Goal: Task Accomplishment & Management: Manage account settings

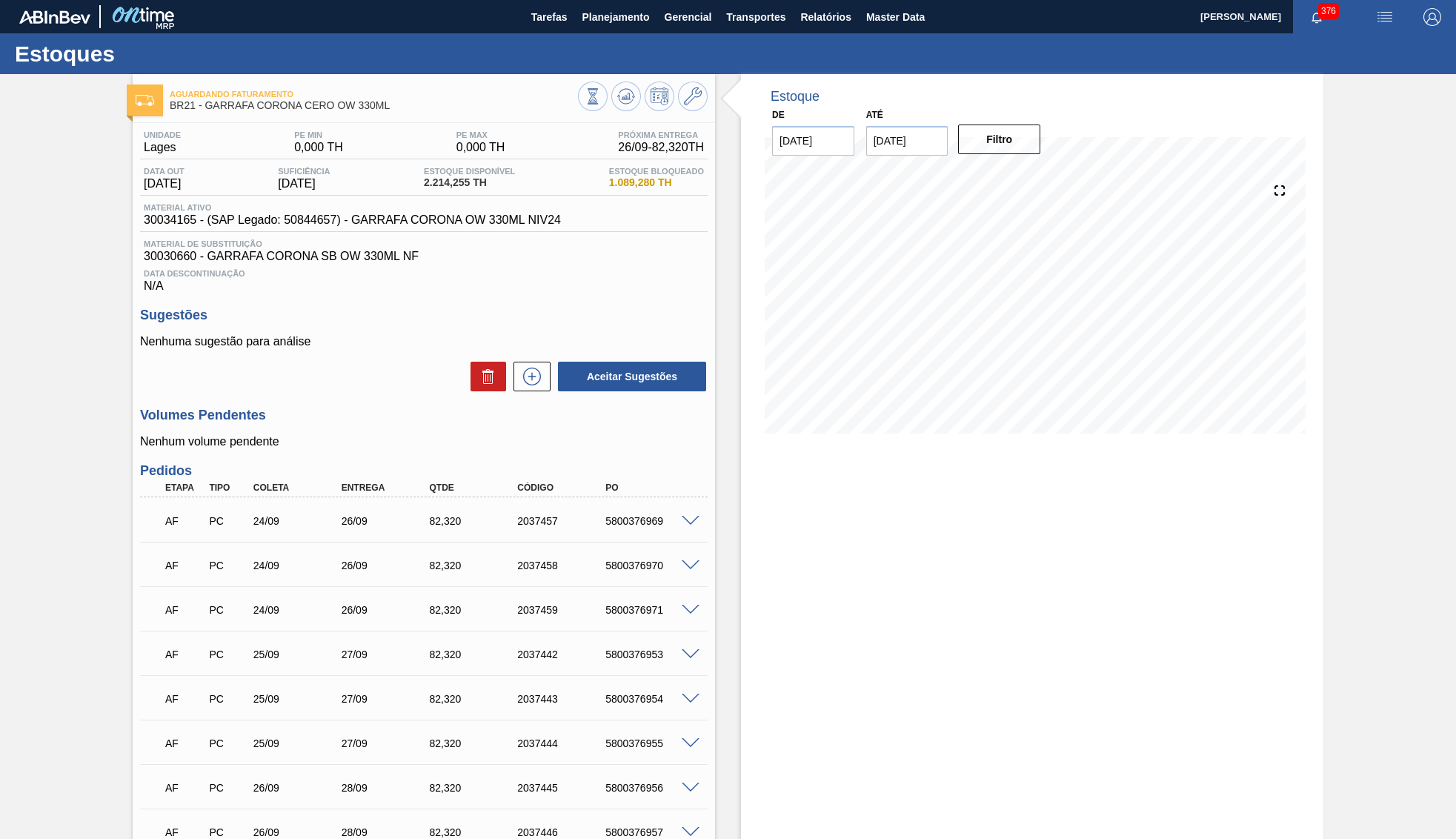
click at [600, 26] on button "Planejamento" at bounding box center [615, 16] width 82 height 33
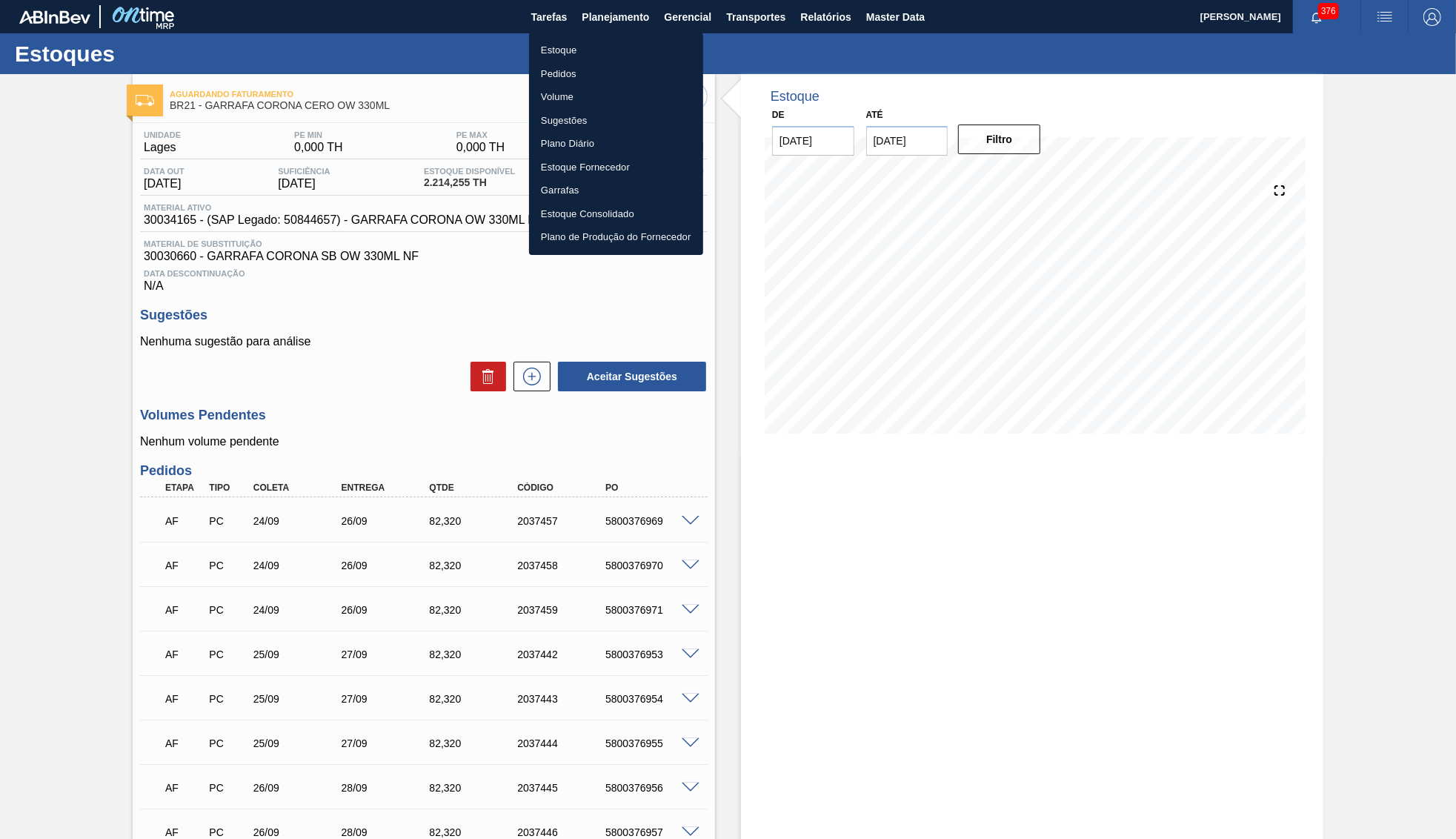
click at [566, 50] on li "Estoque" at bounding box center [615, 50] width 174 height 24
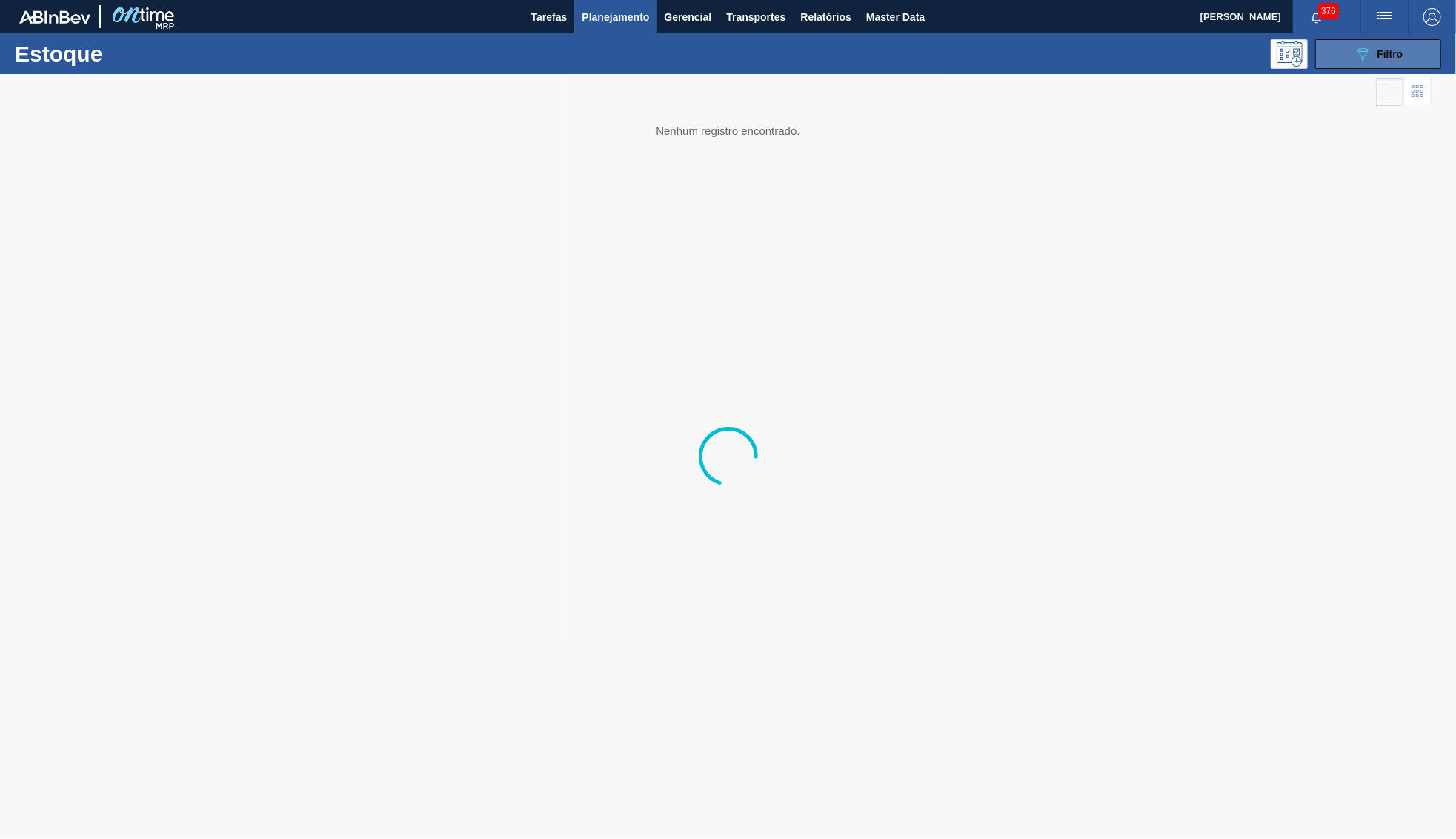
click at [1375, 64] on button "089F7B8B-B2A5-4AFE-B5C0-19BA573D28AC Filtro" at bounding box center [1378, 54] width 126 height 29
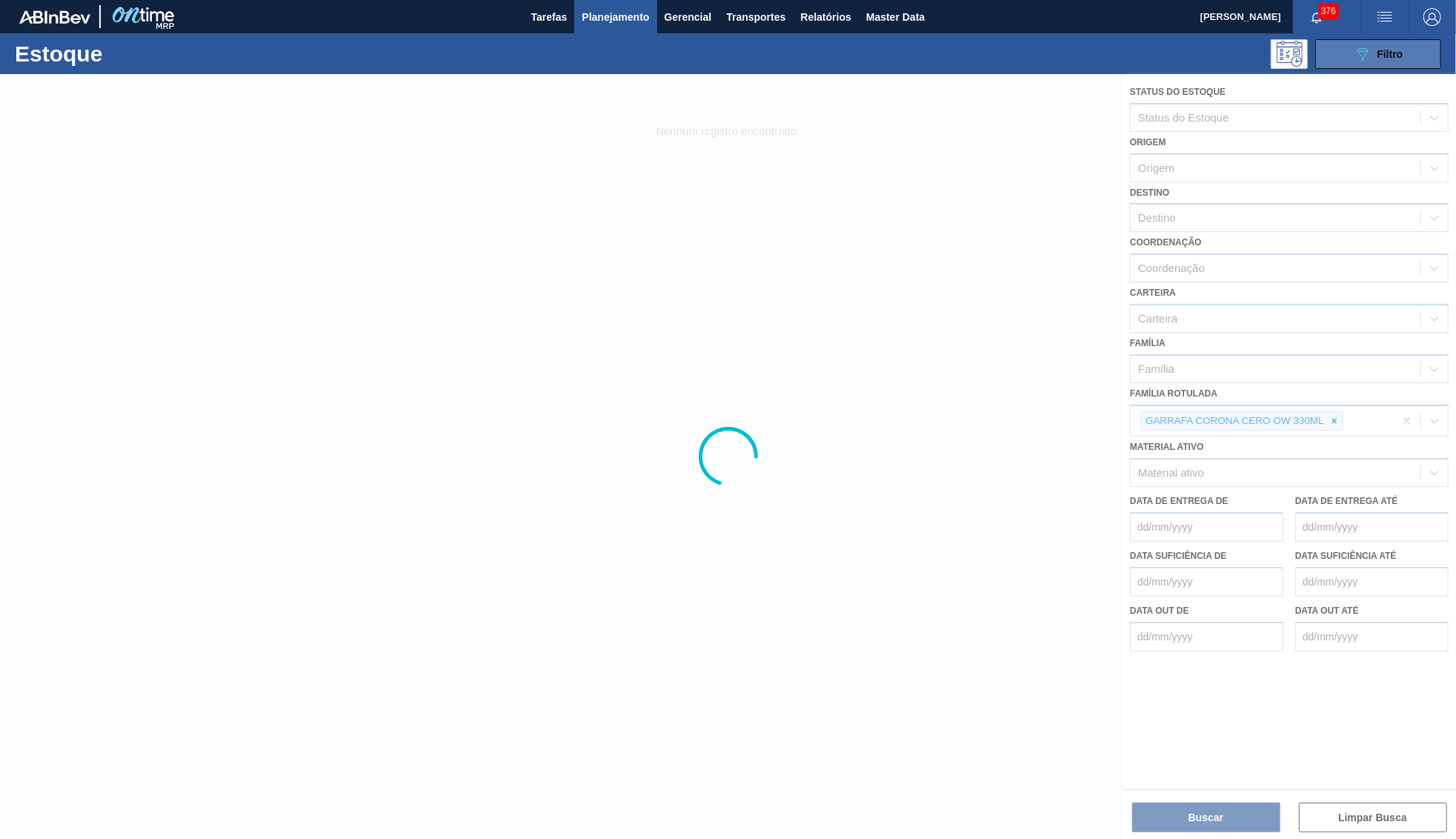
click at [1367, 51] on icon at bounding box center [1363, 54] width 11 height 12
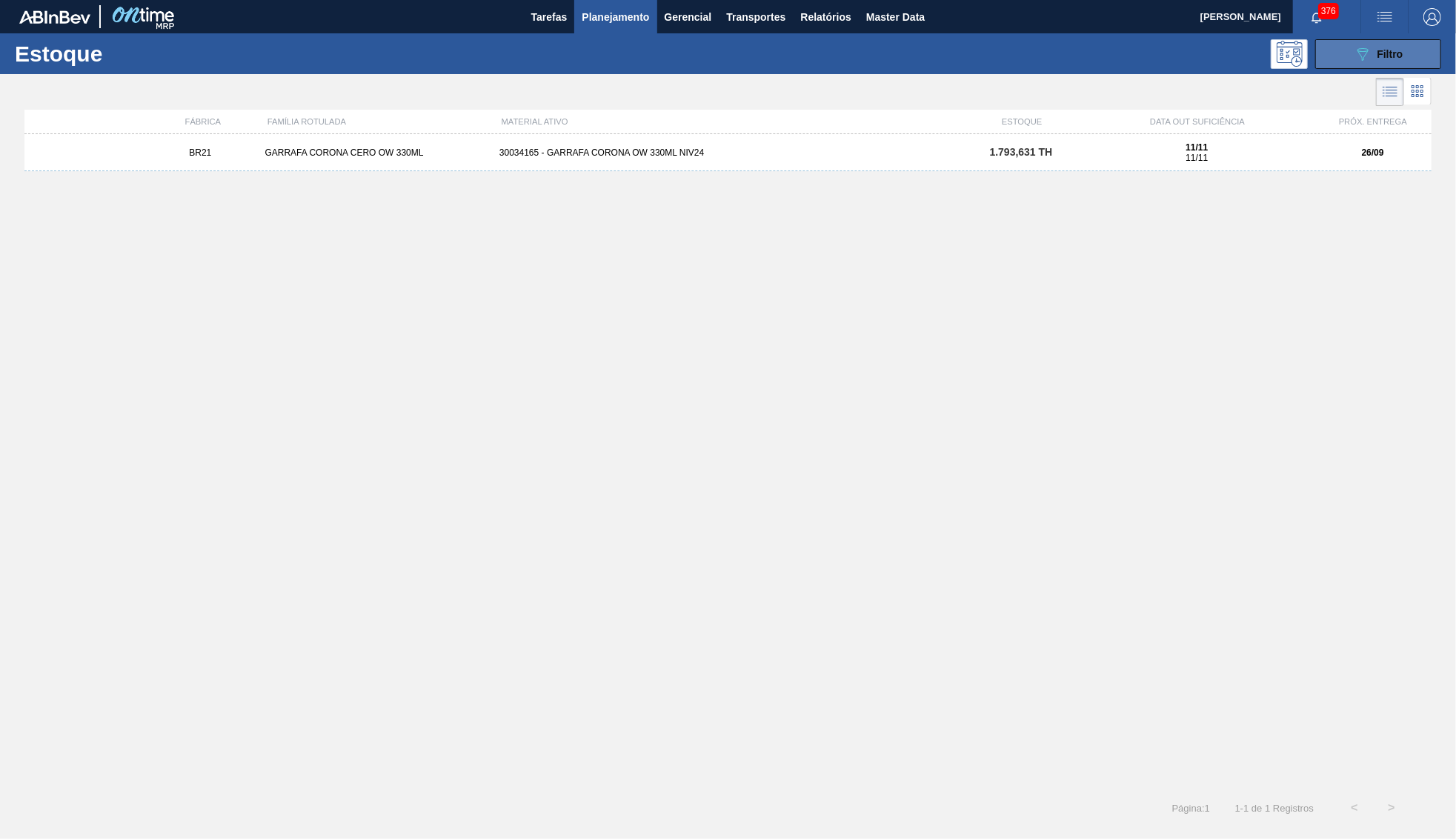
click at [1339, 66] on button "089F7B8B-B2A5-4AFE-B5C0-19BA573D28AC Filtro" at bounding box center [1378, 54] width 126 height 29
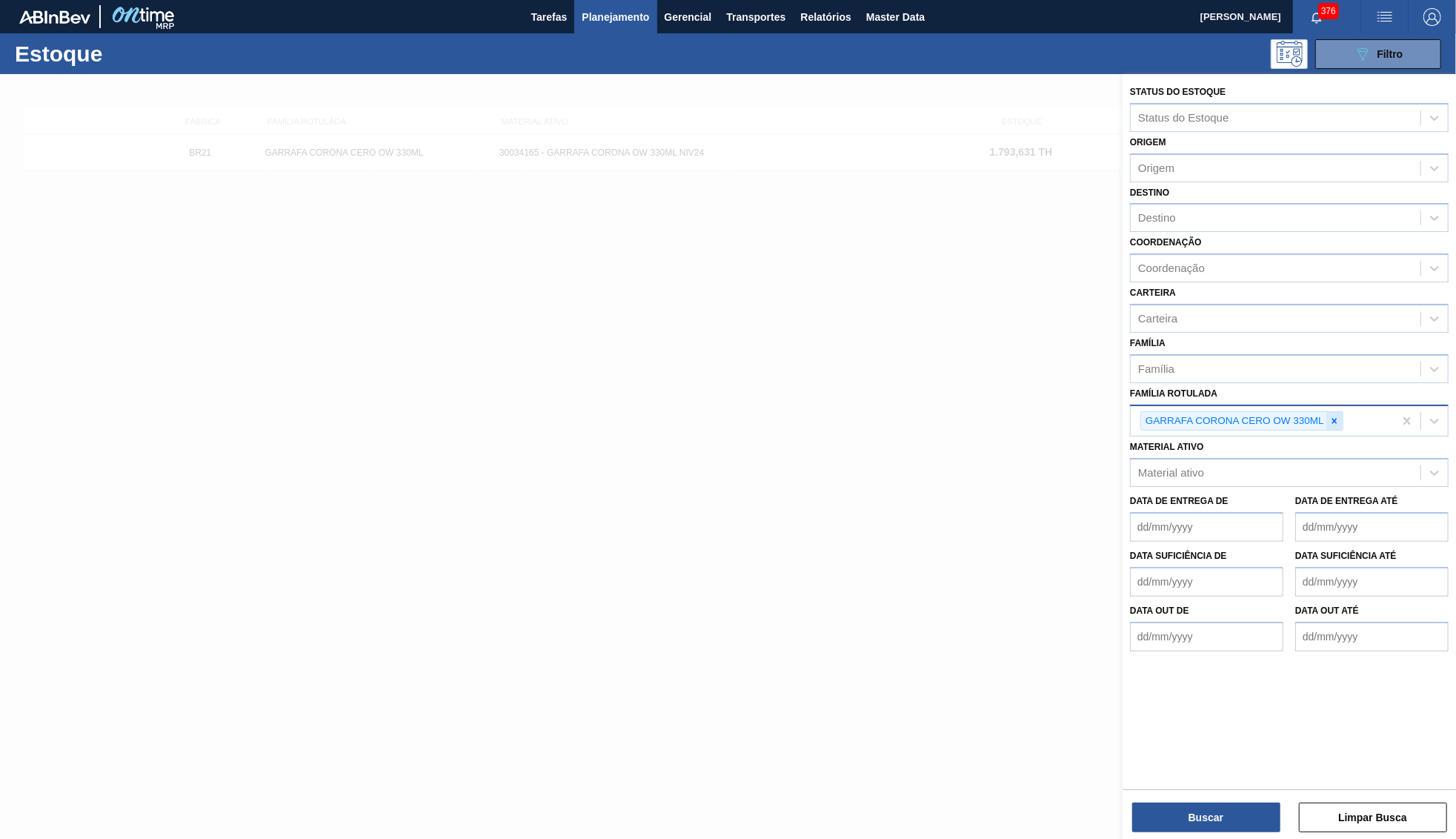
click at [1338, 416] on icon at bounding box center [1334, 421] width 10 height 10
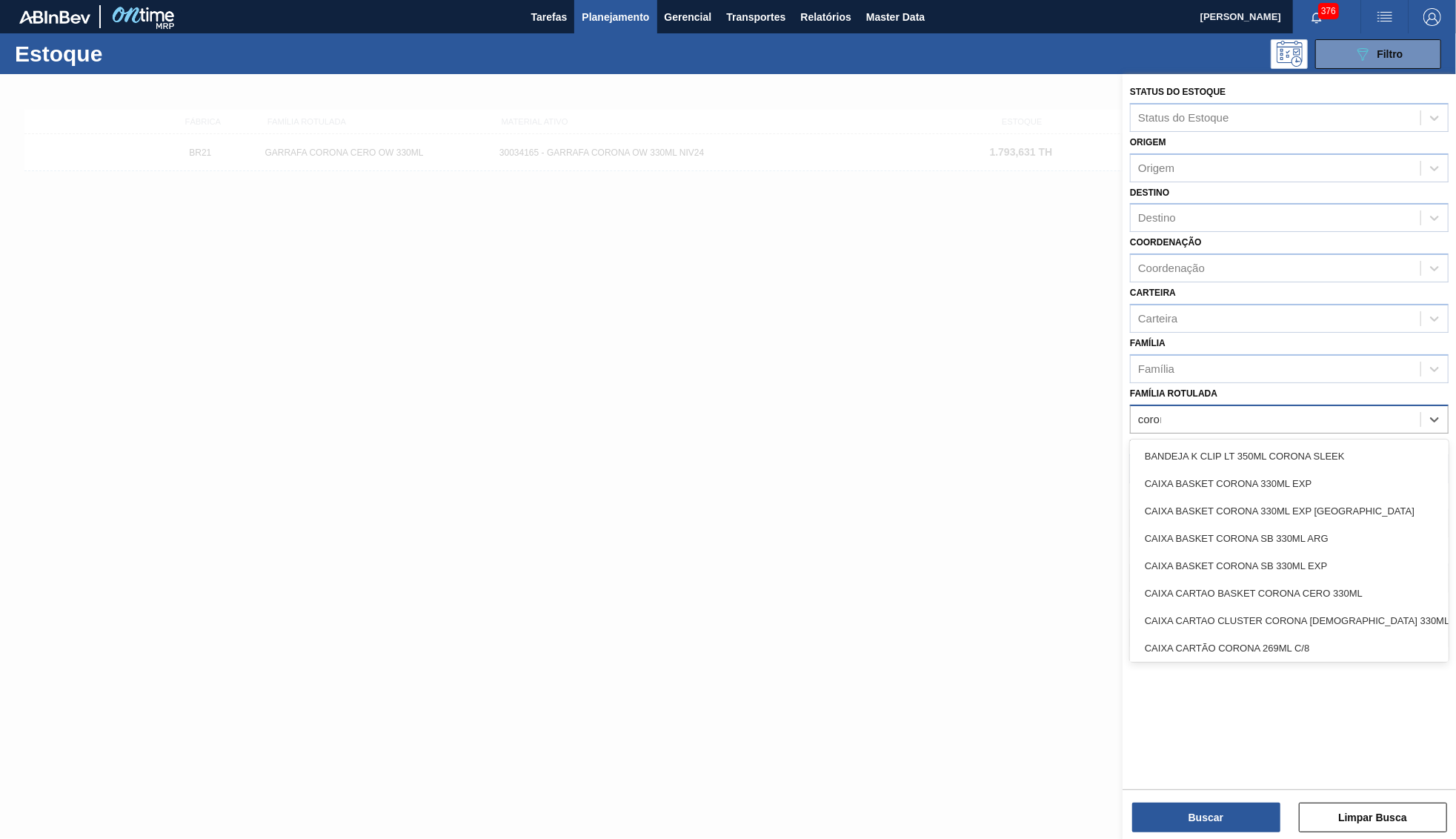
type Rotulada "coronita"
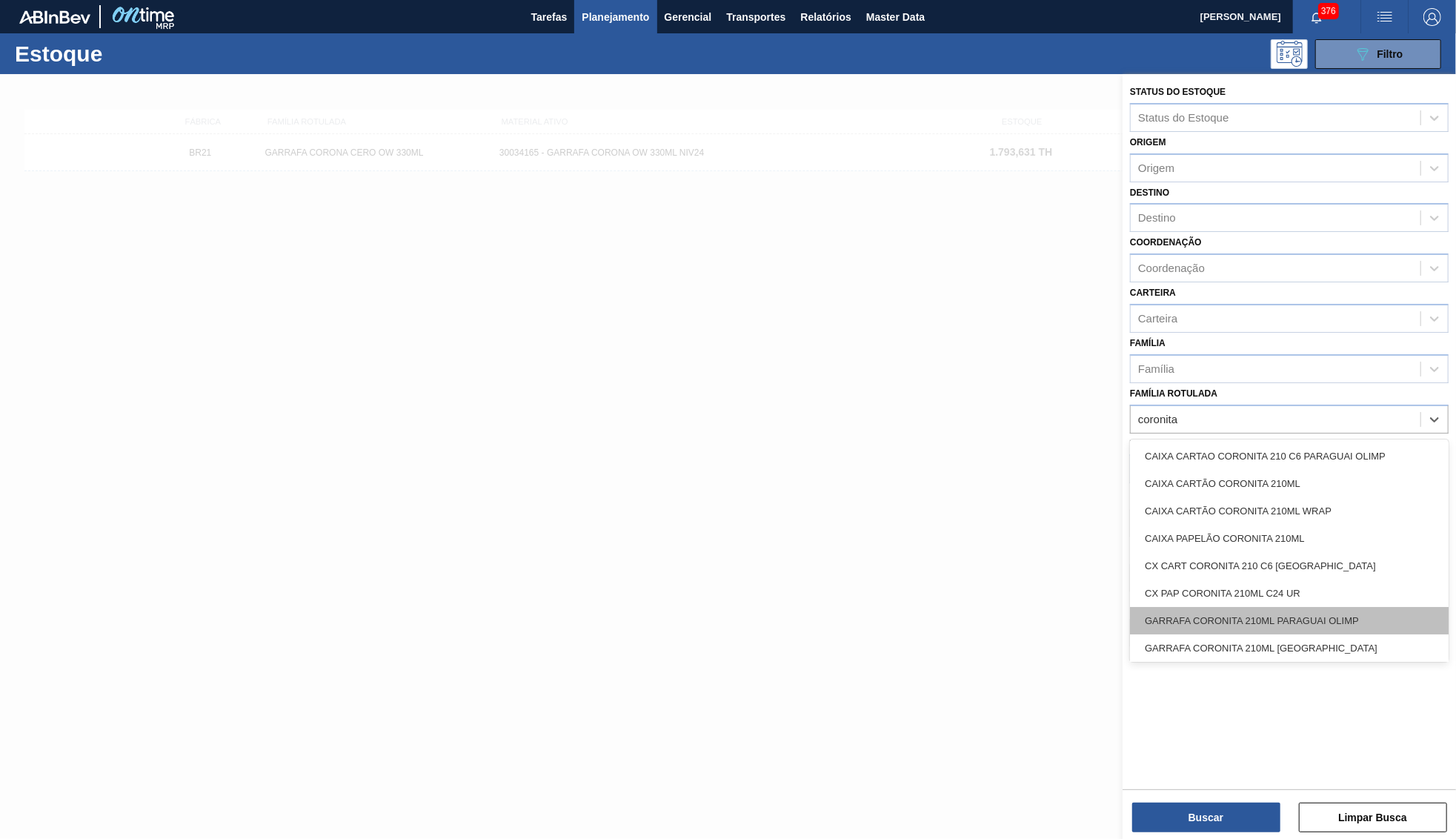
scroll to position [30, 0]
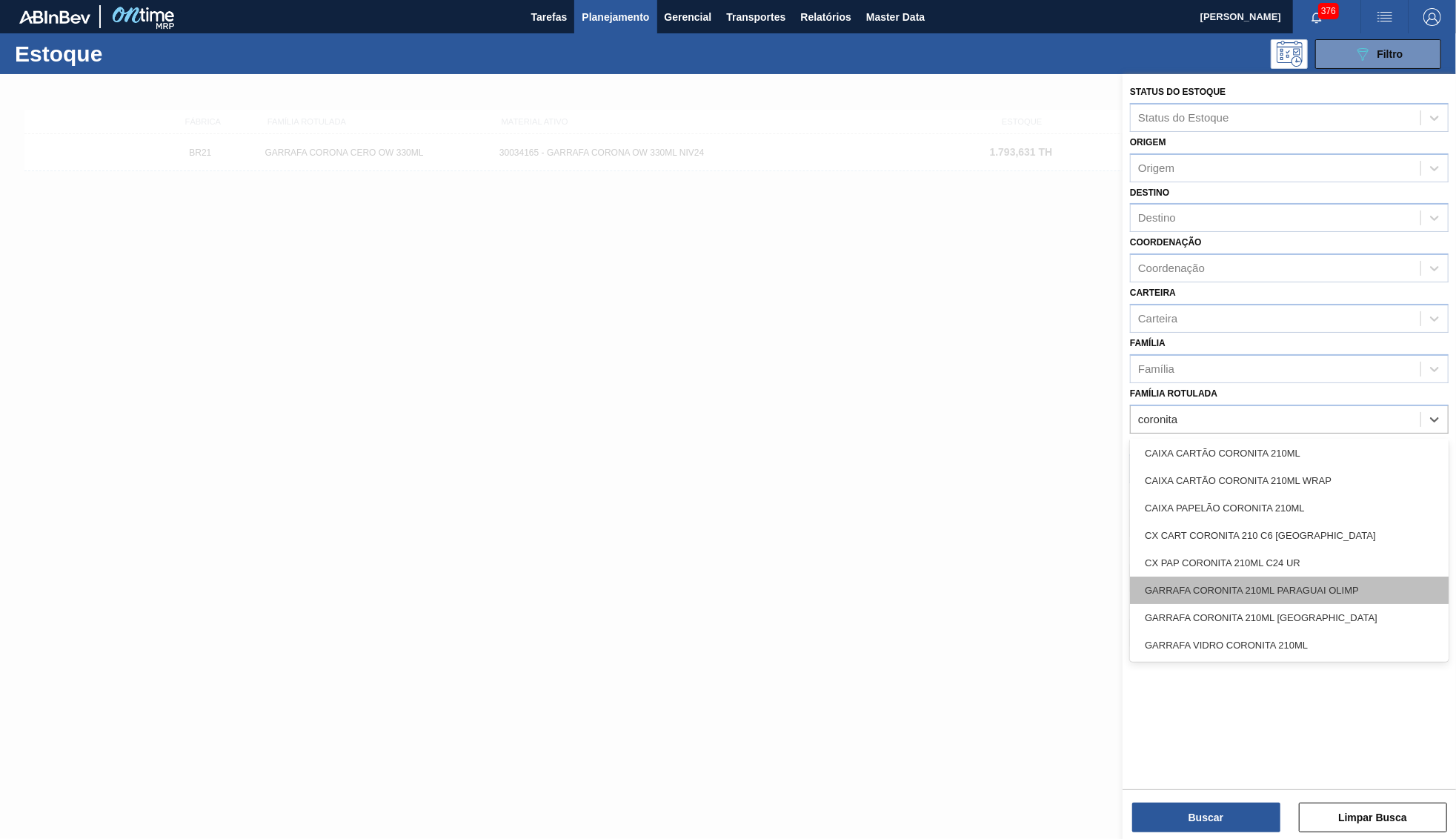
click at [1257, 604] on div "GARRAFA CORONITA 210ML [GEOGRAPHIC_DATA]" at bounding box center [1289, 618] width 319 height 27
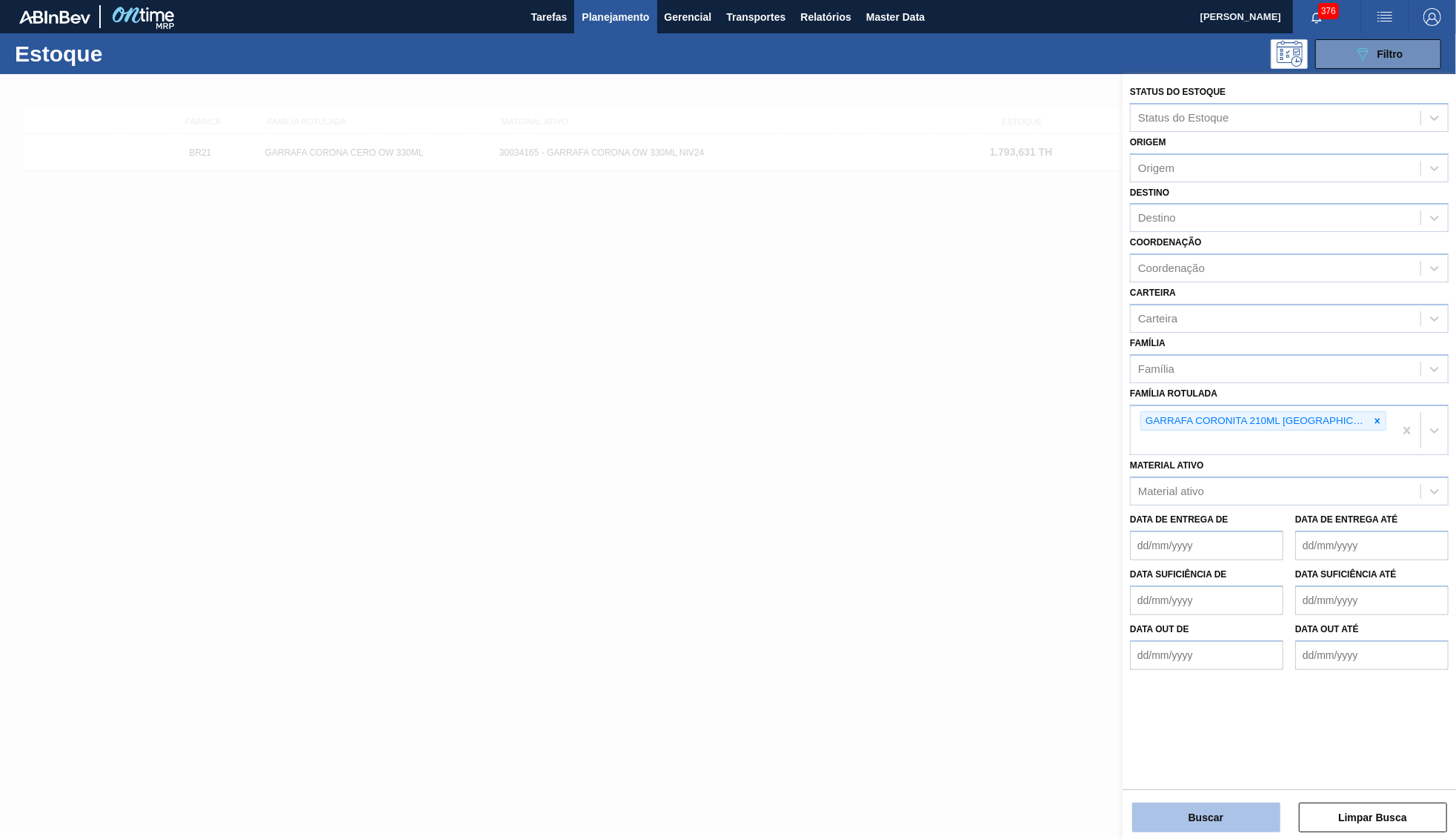
click at [1224, 827] on button "Buscar" at bounding box center [1205, 817] width 148 height 29
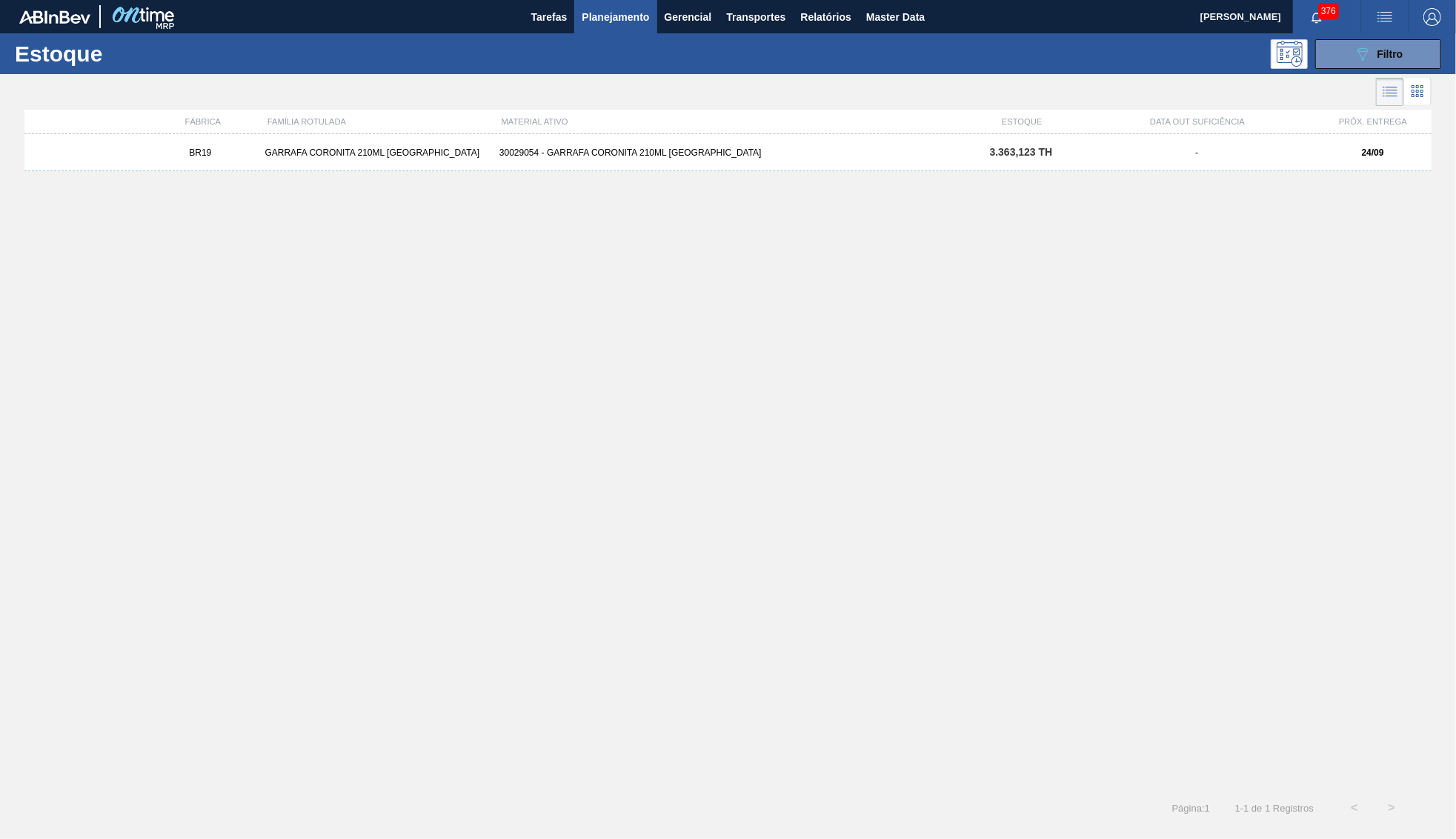
click at [840, 159] on div "BR19 GARRAFA CORONITA 210ML URUGUAI 30029054 - GARRAFA CORONITA 210ML PARAGUAI …" at bounding box center [728, 152] width 1407 height 37
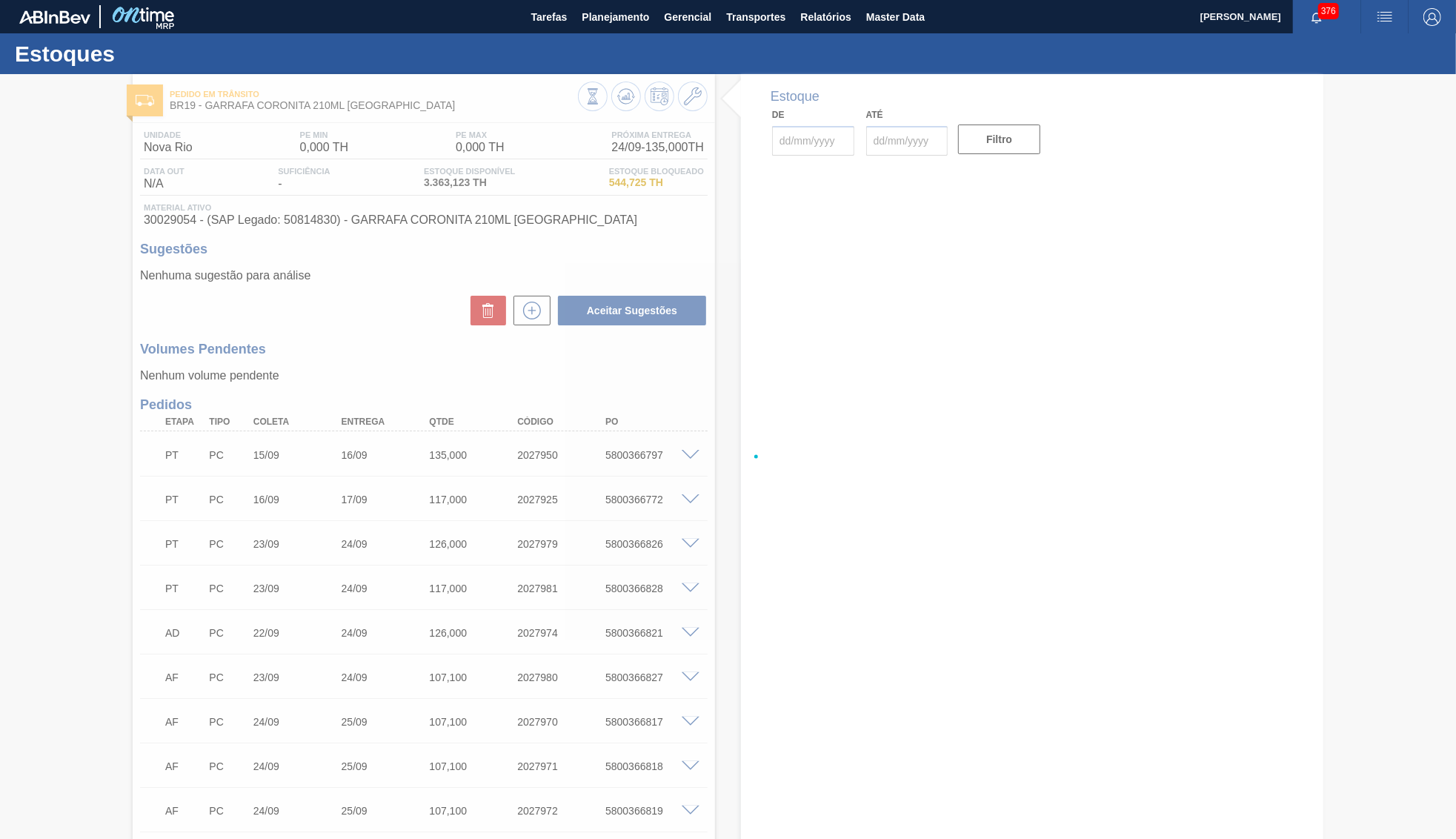
type input "[DATE]"
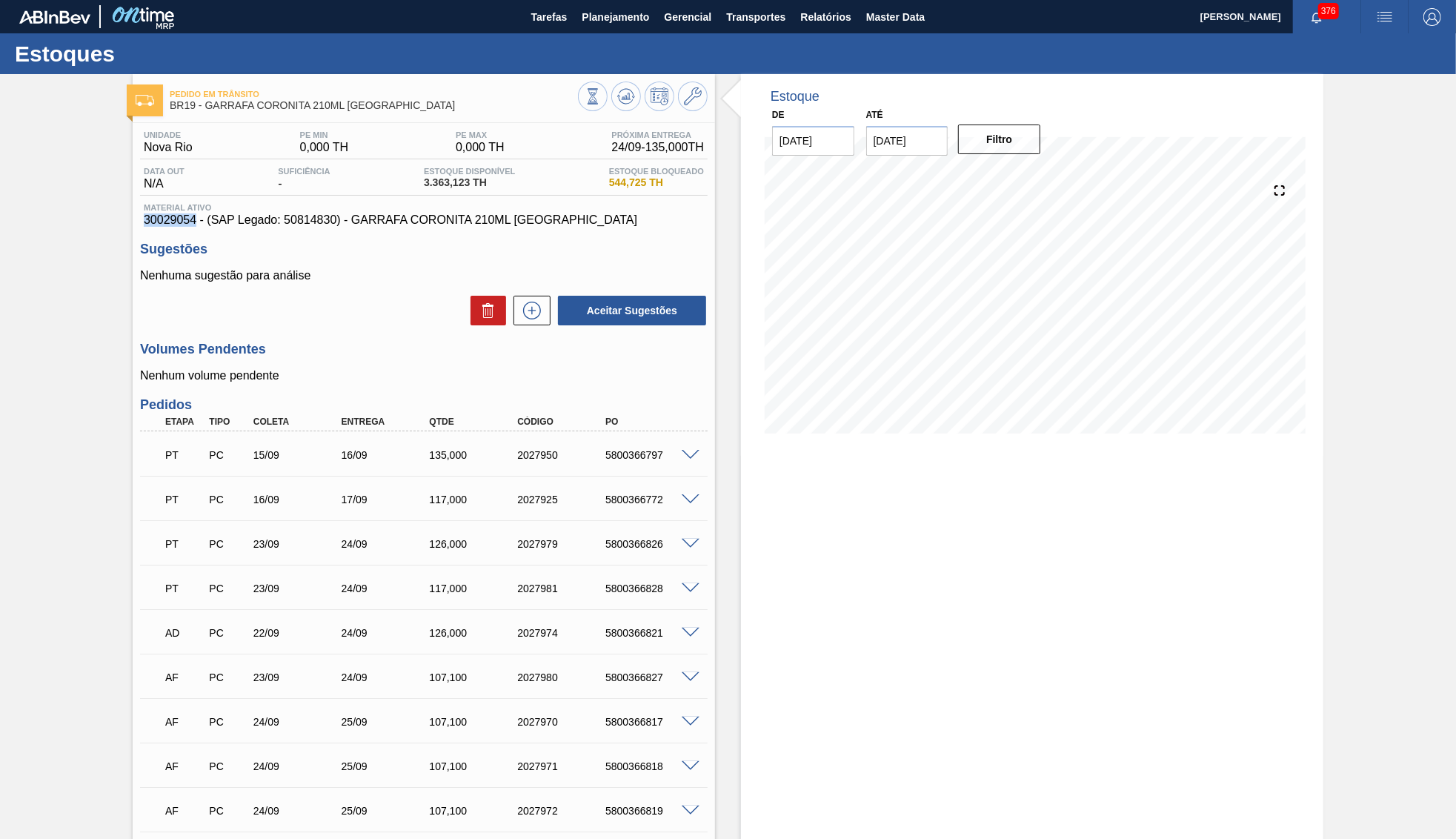
drag, startPoint x: 190, startPoint y: 227, endPoint x: 142, endPoint y: 228, distance: 48.0
click at [142, 227] on div "Material ativo 30029054 - (SAP Legado: 50814830) - GARRAFA CORONITA 210ML [GEOG…" at bounding box center [424, 215] width 567 height 24
copy span "30029054"
click at [598, 19] on span "Planejamento" at bounding box center [615, 17] width 67 height 18
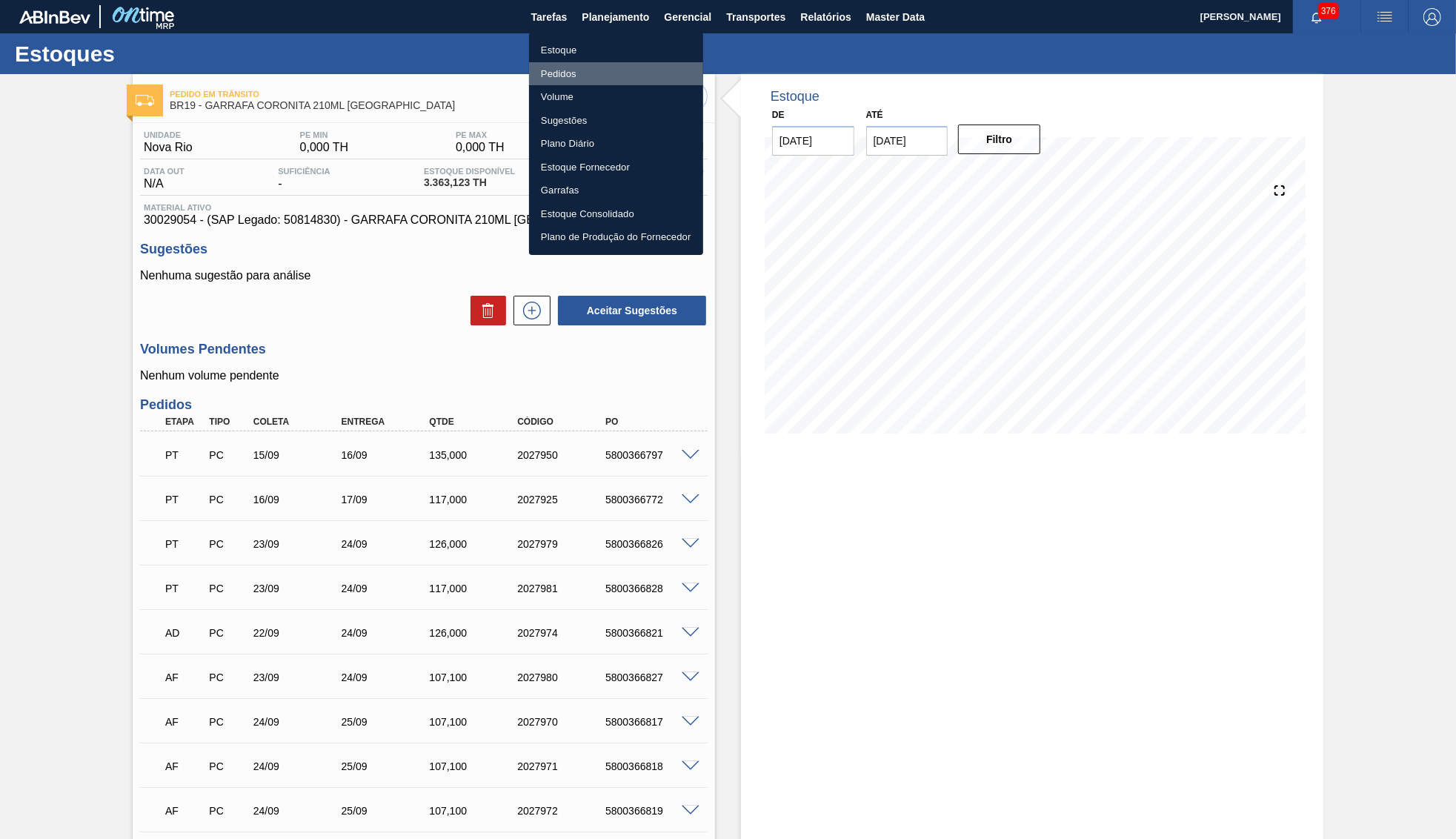
click at [588, 73] on li "Pedidos" at bounding box center [615, 74] width 174 height 24
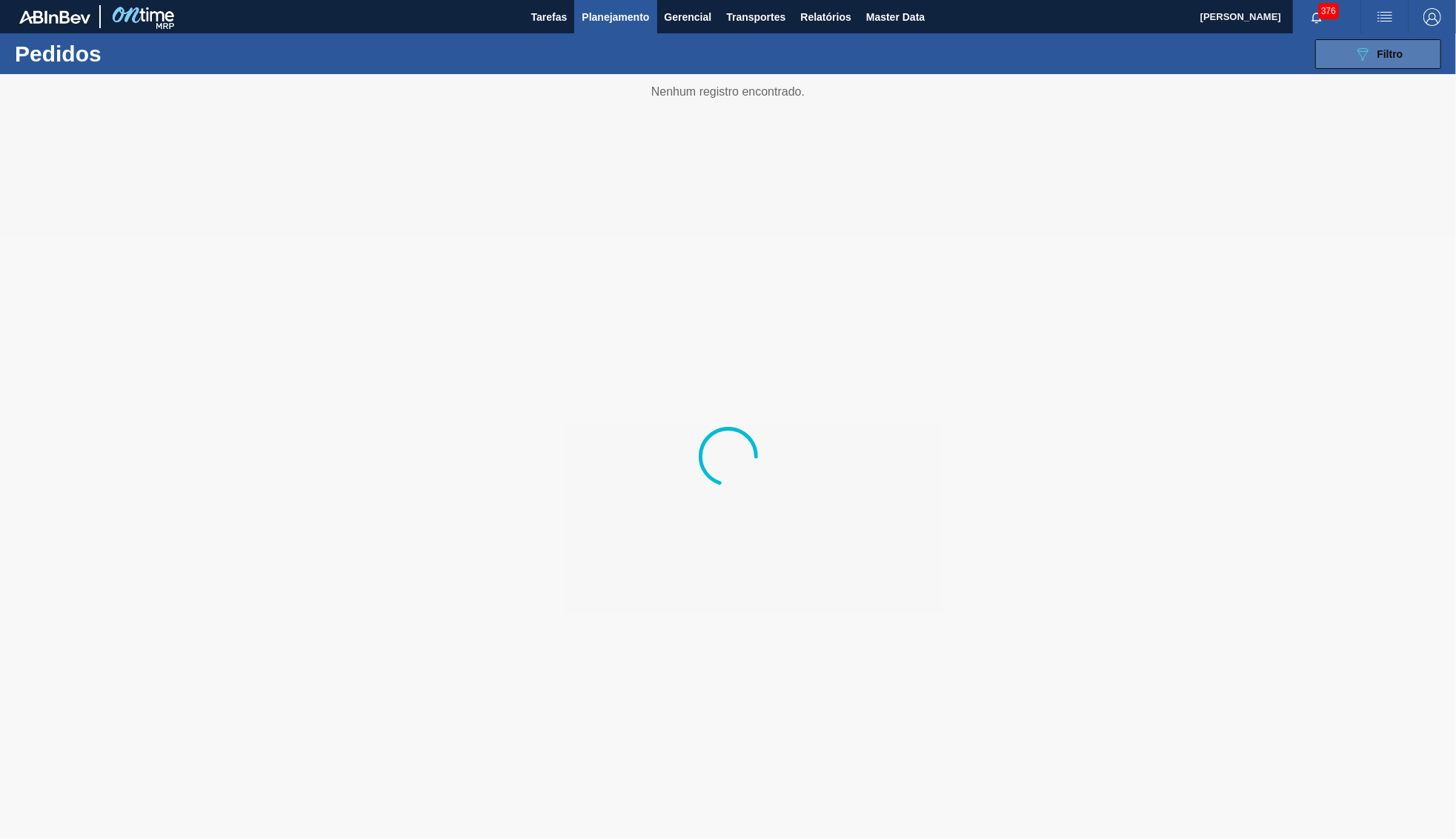
click at [1404, 55] on button "089F7B8B-B2A5-4AFE-B5C0-19BA573D28AC Filtro" at bounding box center [1378, 54] width 126 height 29
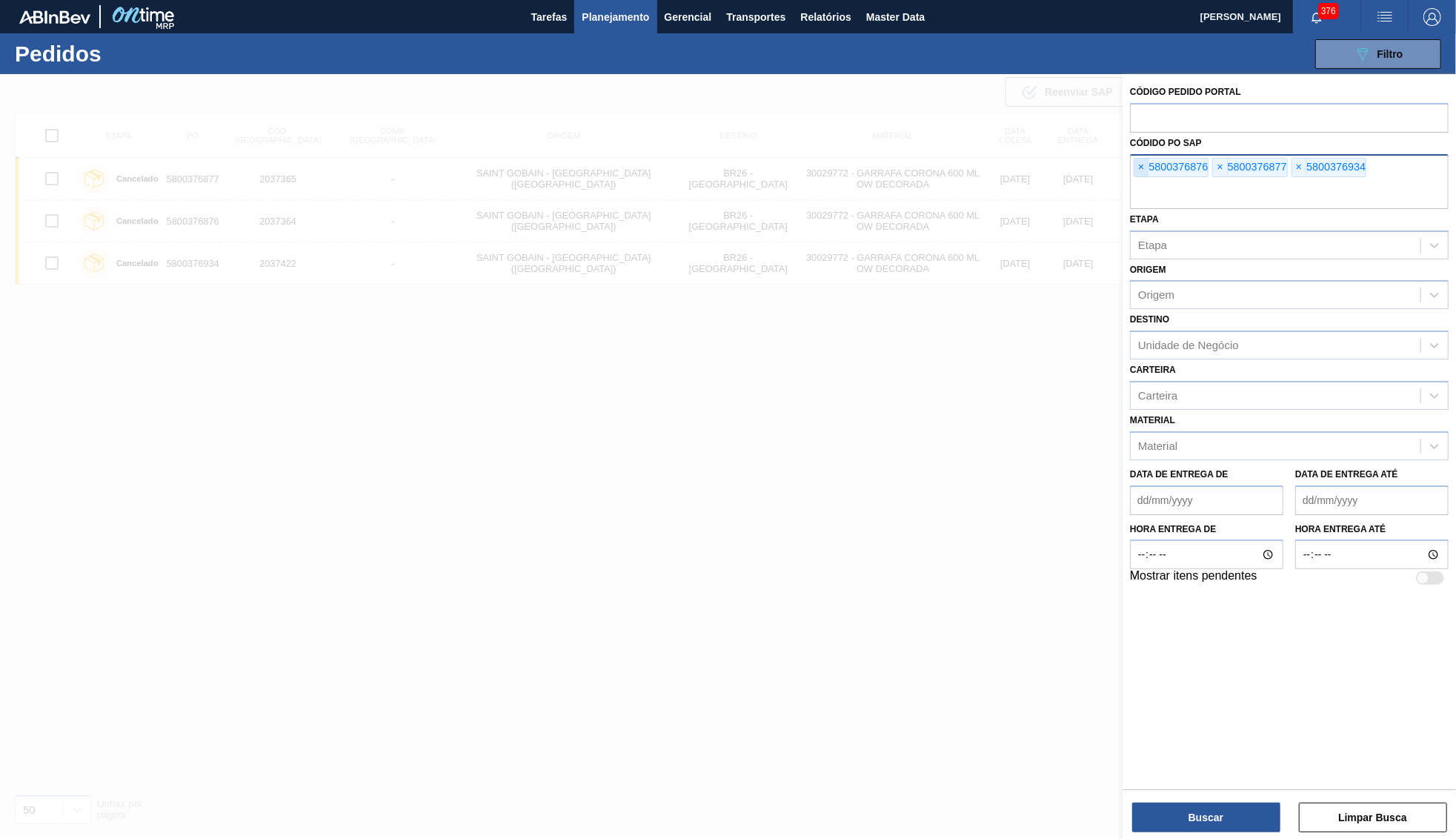
click at [1136, 161] on span "×" at bounding box center [1141, 167] width 14 height 18
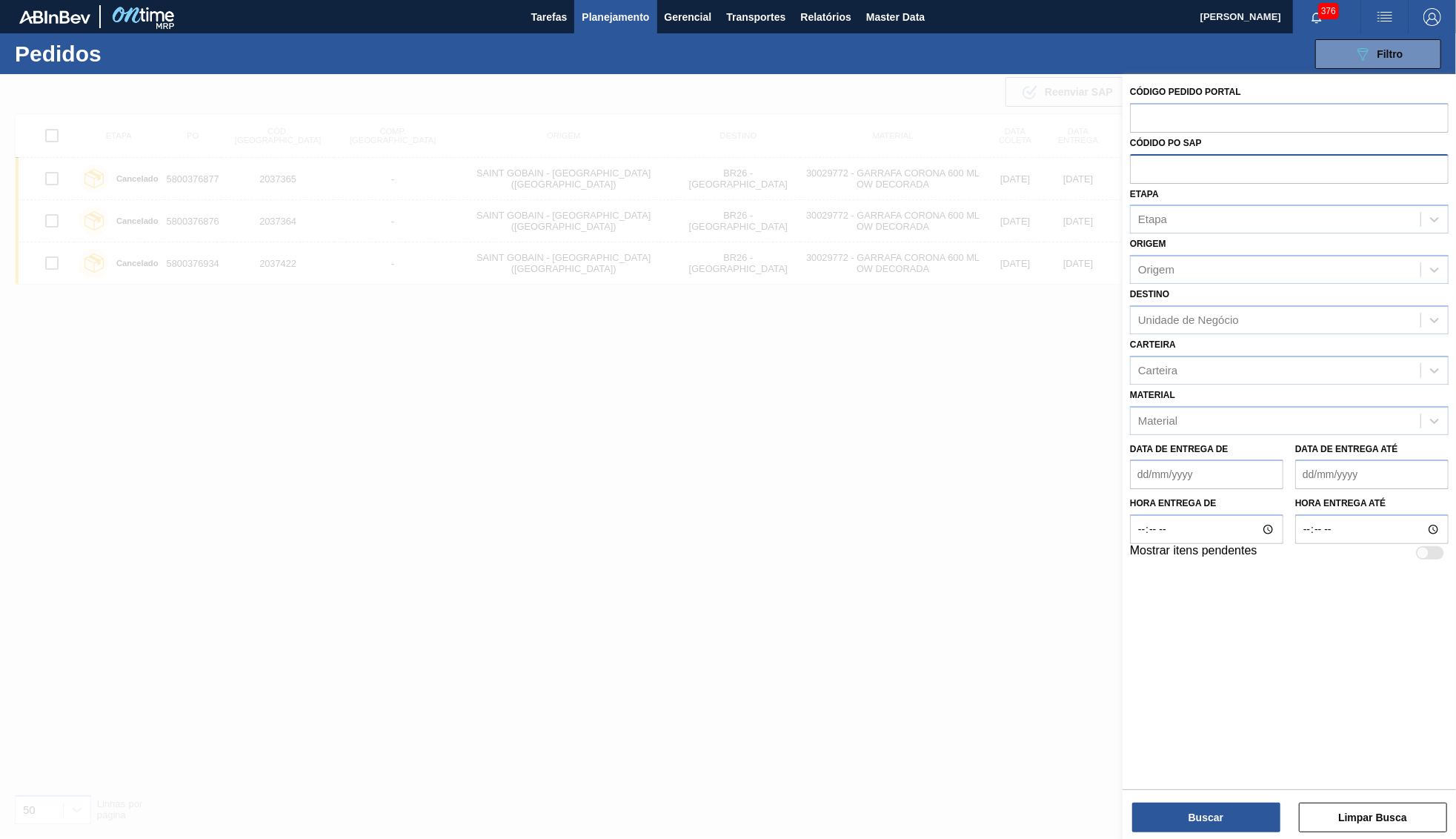
click at [1258, 385] on div "Material Material" at bounding box center [1289, 410] width 319 height 50
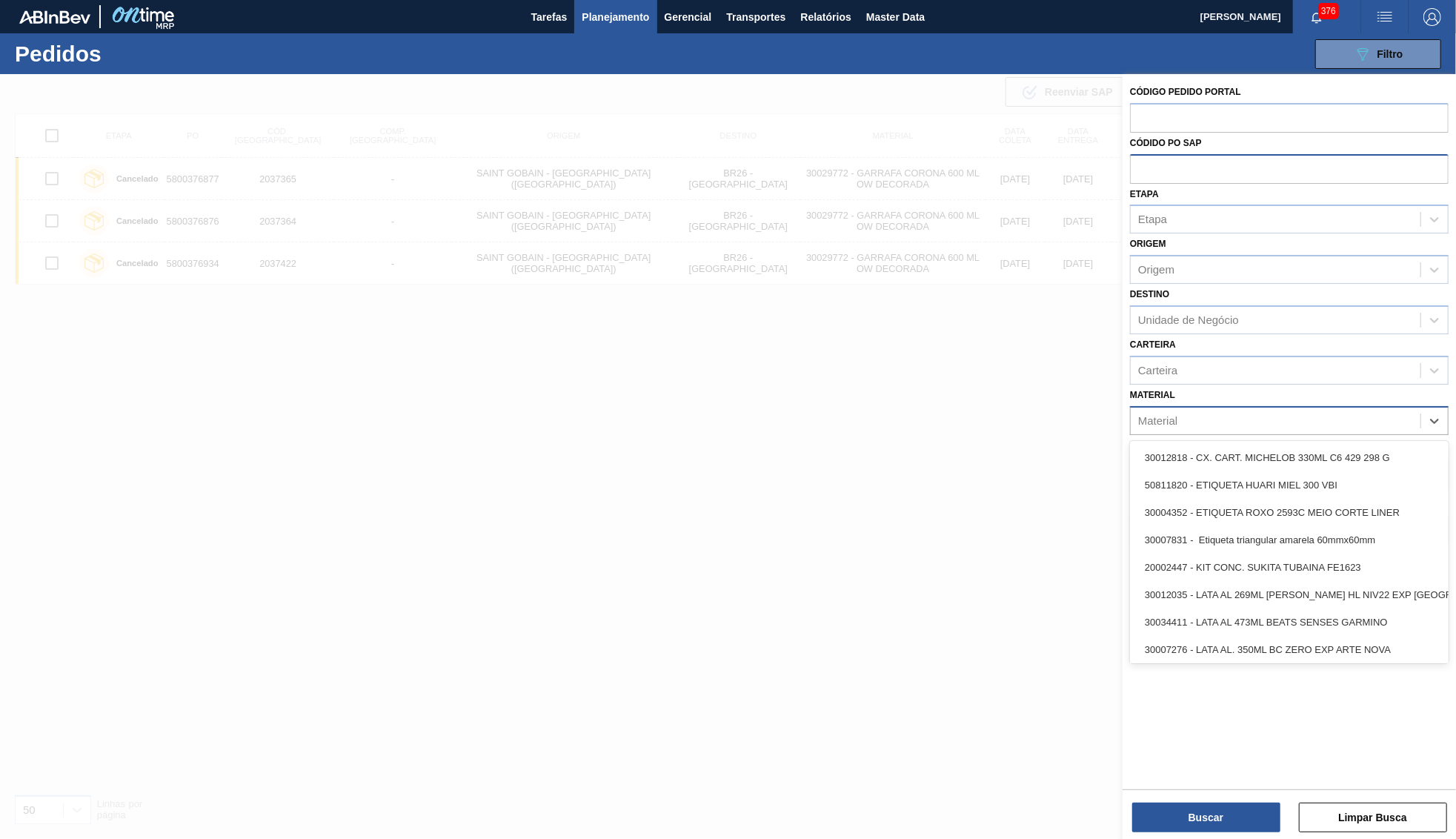
click at [1251, 410] on div "Material" at bounding box center [1275, 420] width 289 height 22
paste input "30029054"
type input "30029054"
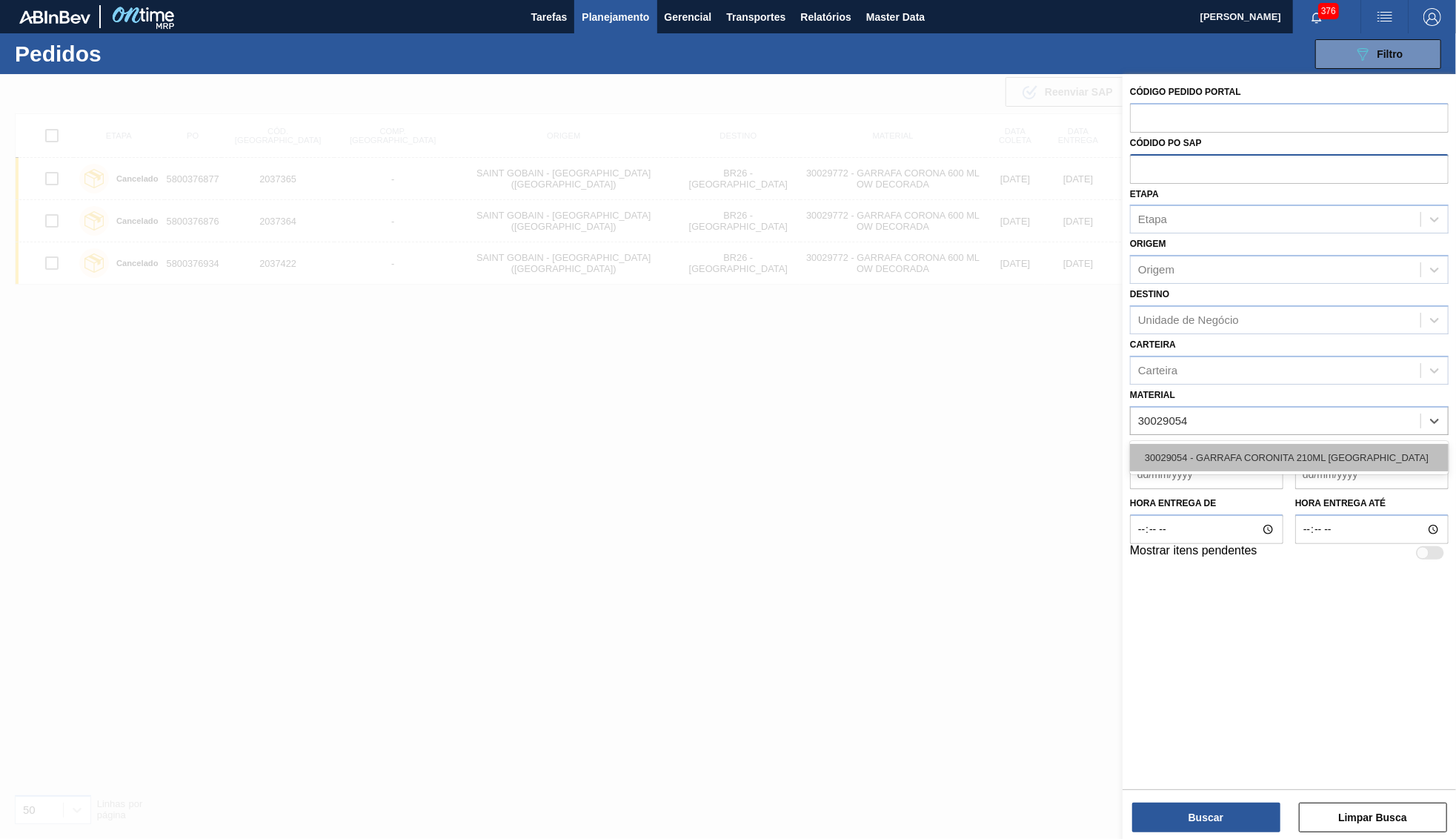
click at [1244, 444] on div "30029054 - GARRAFA CORONITA 210ML [GEOGRAPHIC_DATA]" at bounding box center [1289, 457] width 319 height 27
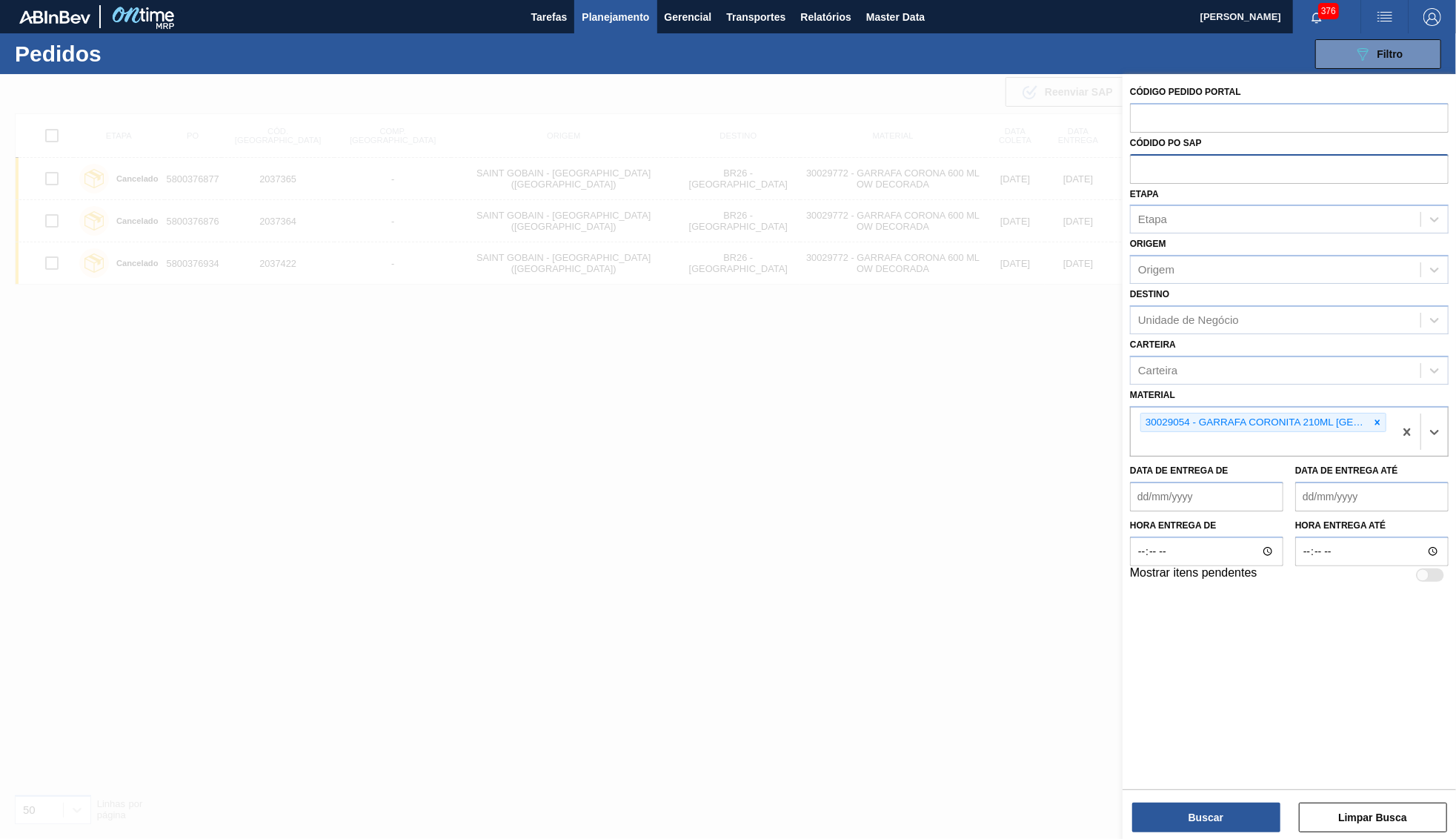
click at [1208, 802] on div "Buscar Limpar Busca" at bounding box center [1289, 811] width 334 height 42
click at [1210, 817] on button "Buscar" at bounding box center [1205, 817] width 148 height 29
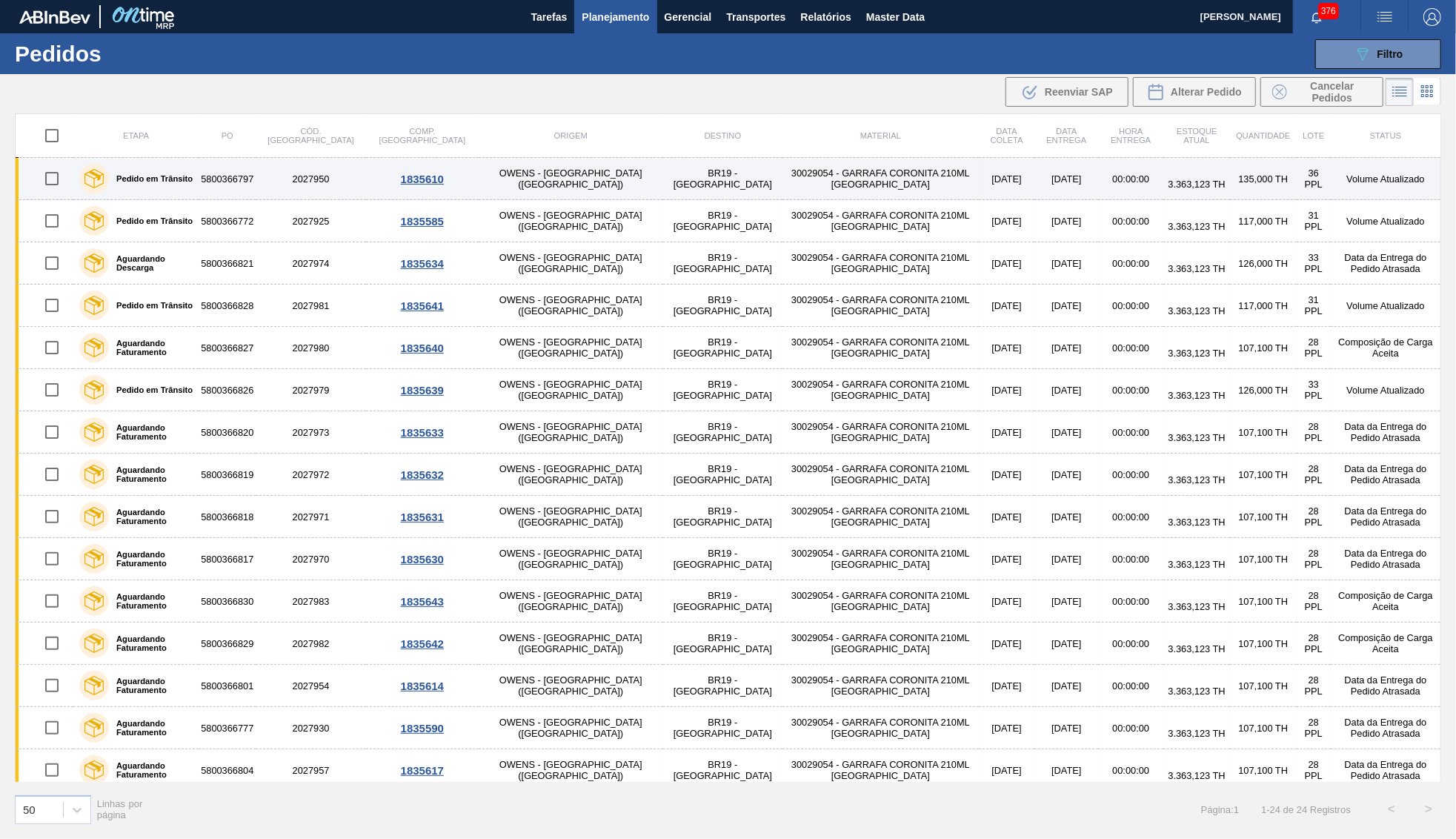
click at [50, 174] on input "checkbox" at bounding box center [51, 178] width 31 height 31
checkbox input "true"
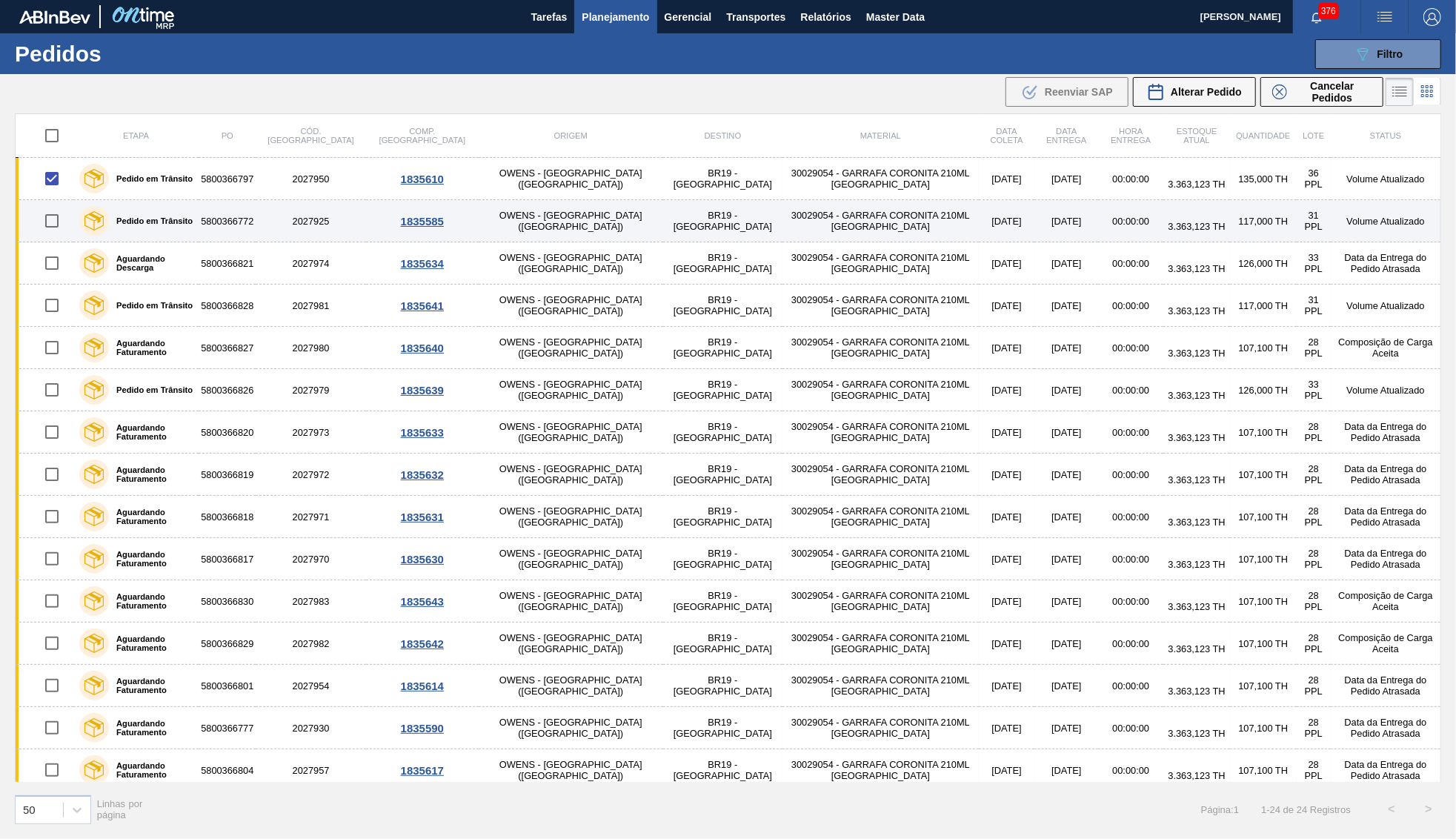
click at [46, 221] on input "checkbox" at bounding box center [51, 220] width 31 height 31
checkbox input "true"
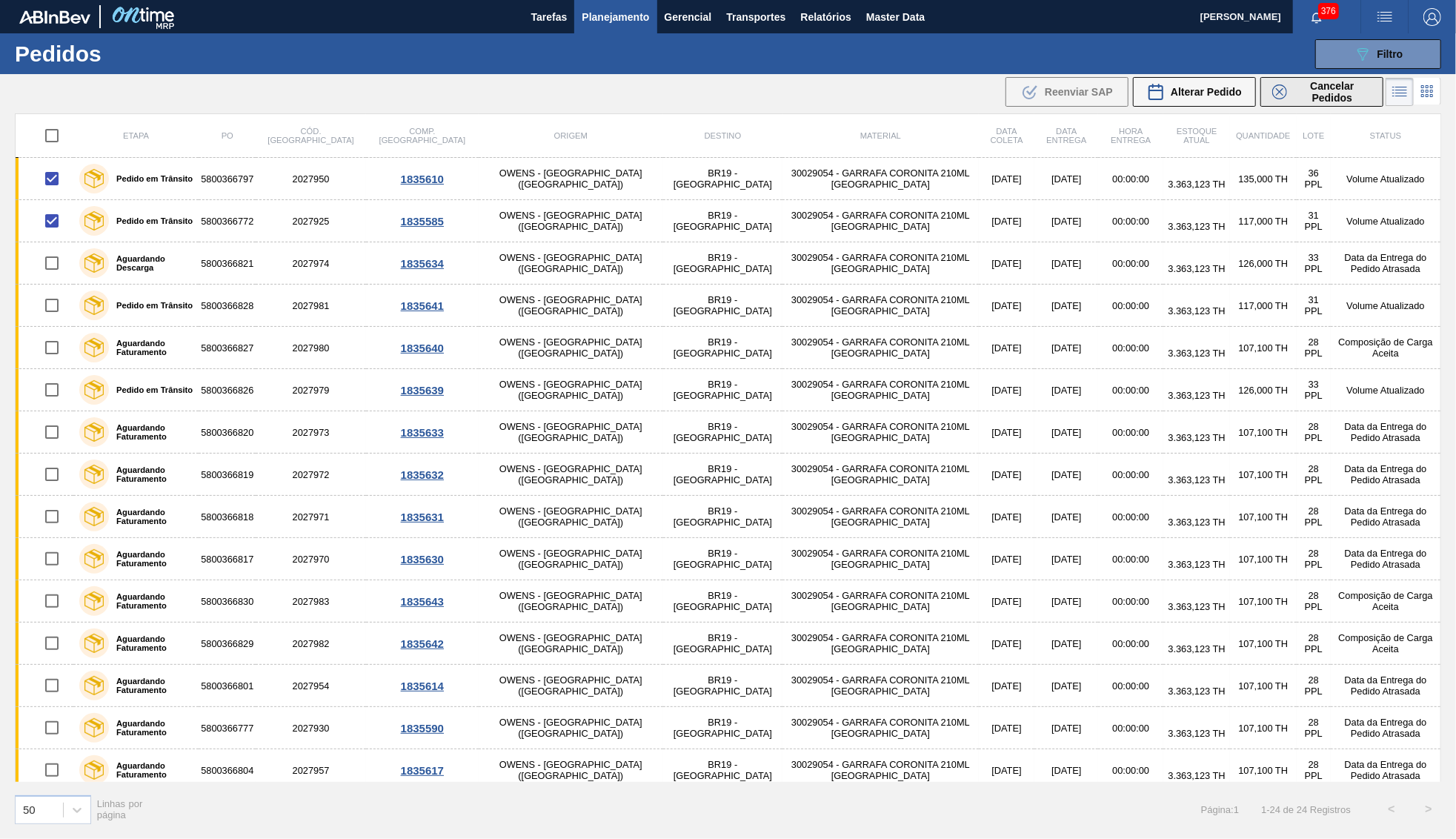
click at [1328, 78] on button "Cancelar Pedidos" at bounding box center [1322, 91] width 123 height 29
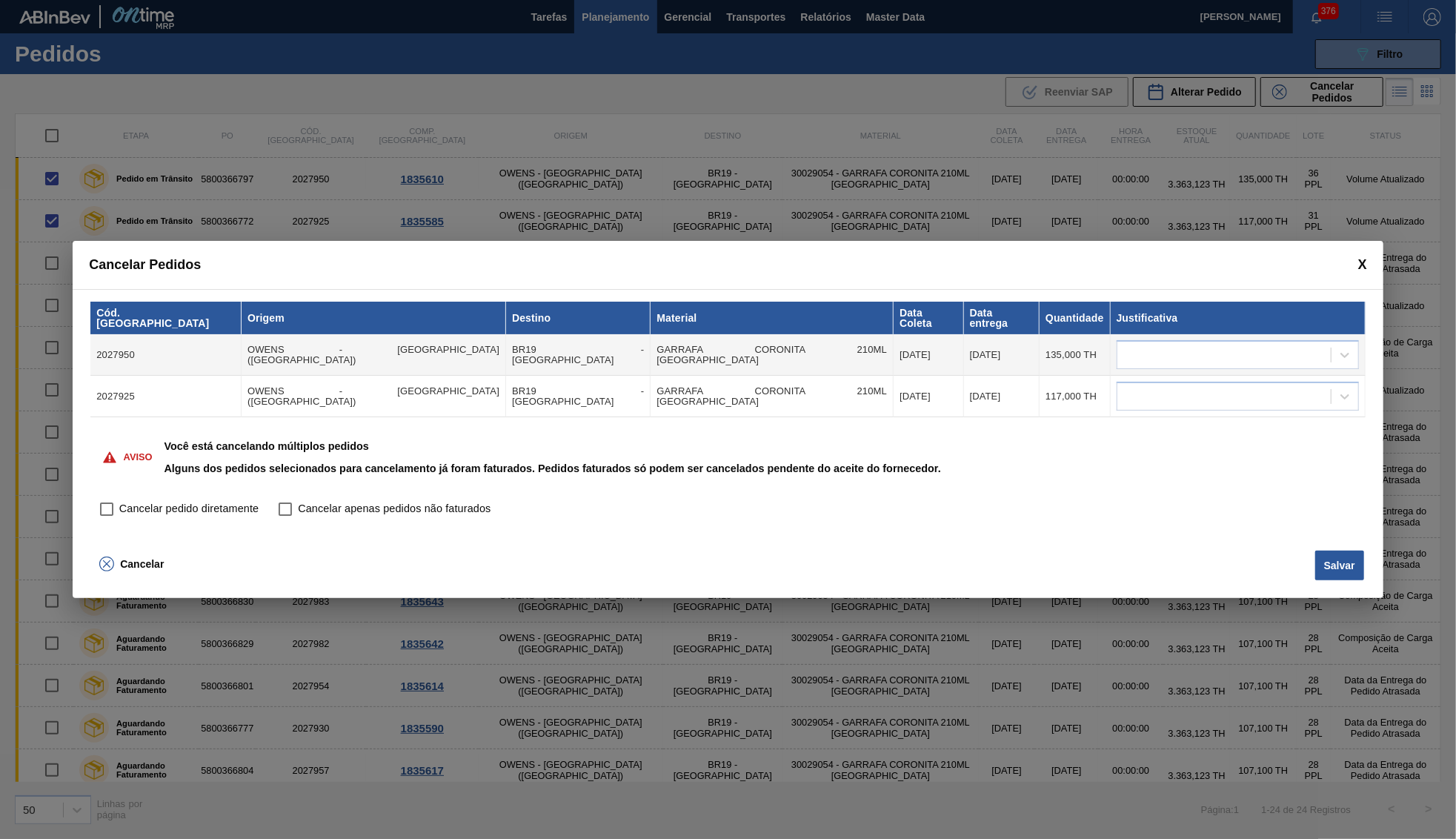
click at [137, 505] on span "Cancelar pedido diretamente" at bounding box center [188, 509] width 139 height 16
click at [119, 505] on input "Cancelar pedido diretamente" at bounding box center [107, 509] width 26 height 26
checkbox input "true"
click at [1256, 358] on div at bounding box center [1224, 355] width 214 height 22
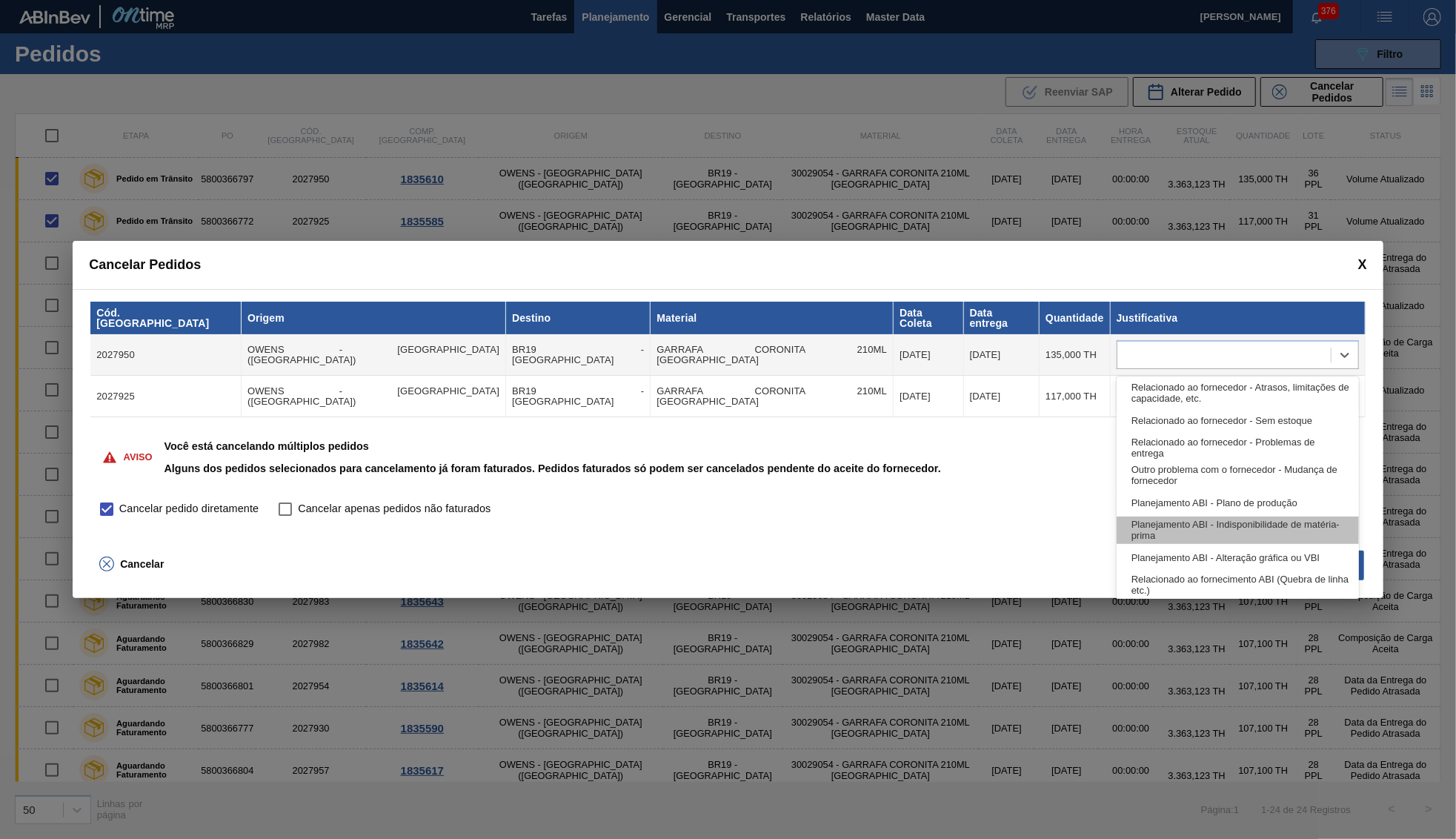
scroll to position [276, 0]
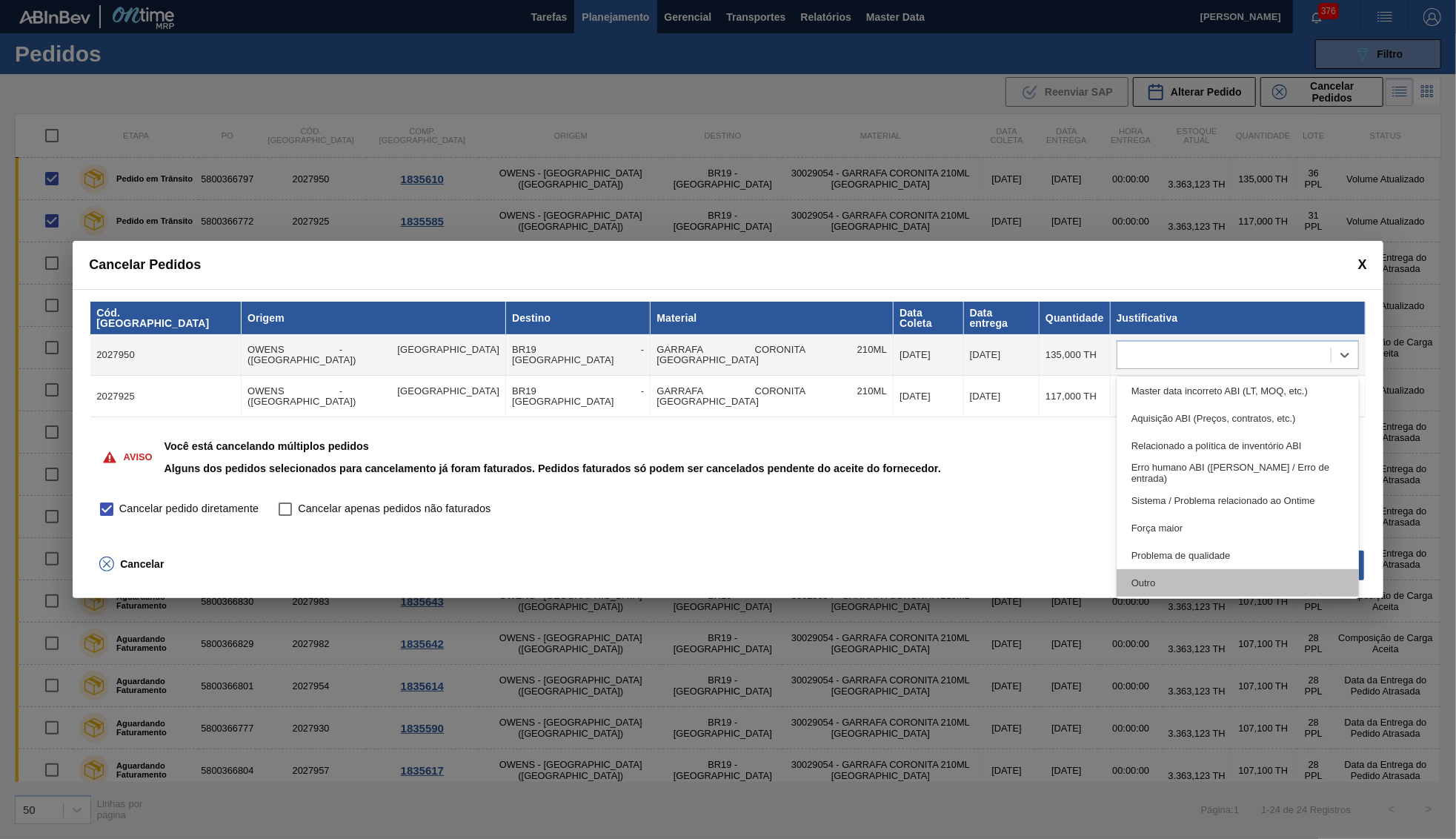
click at [1162, 585] on div "Outro" at bounding box center [1238, 583] width 242 height 27
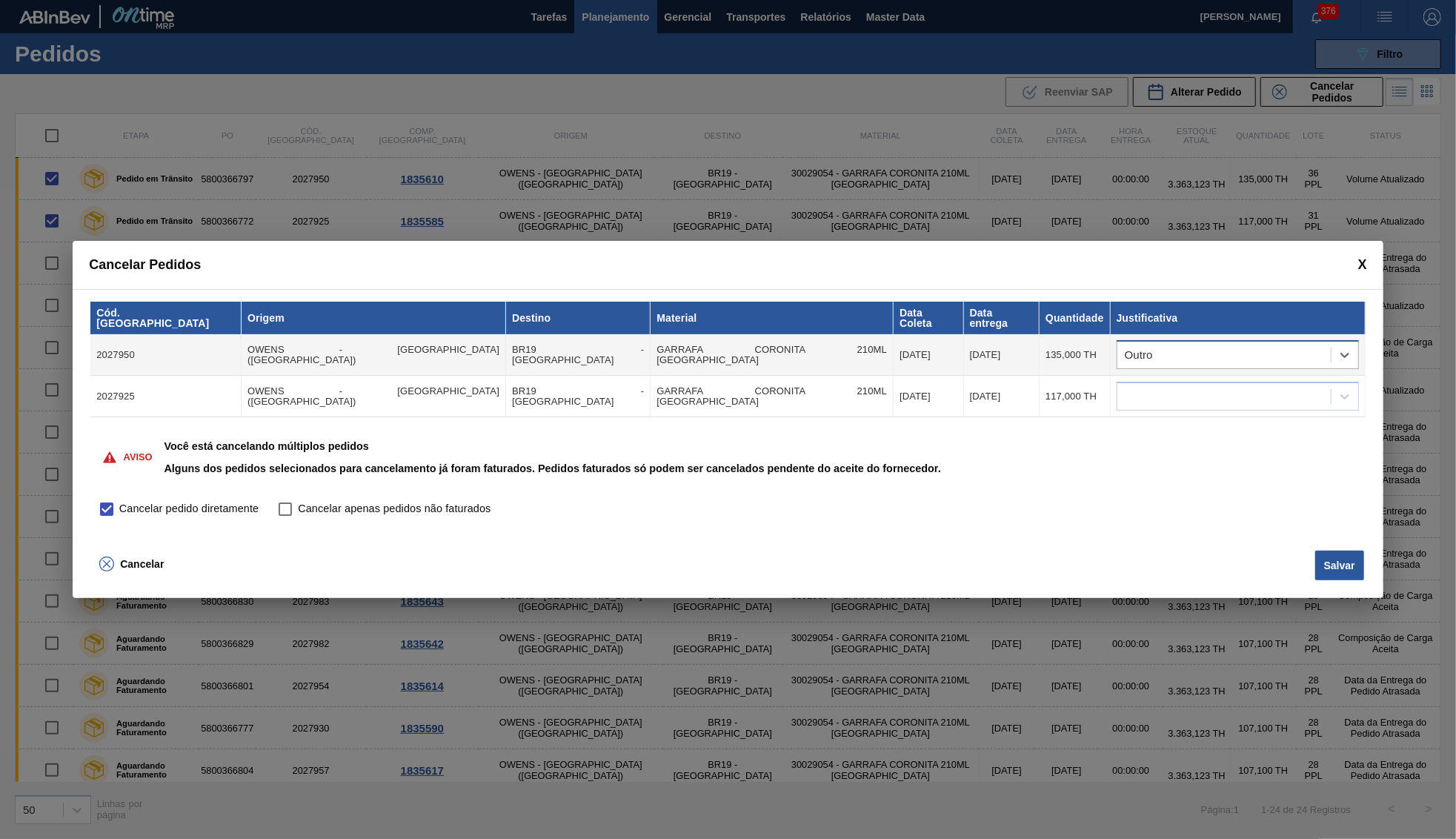
click at [1187, 365] on div "Outro" at bounding box center [1224, 355] width 214 height 22
type input "err"
click at [1176, 385] on div "Erro humano ABI ([PERSON_NAME] / Erro de entrada)" at bounding box center [1238, 393] width 242 height 27
drag, startPoint x: 1176, startPoint y: 385, endPoint x: 1176, endPoint y: 398, distance: 13.0
click at [1175, 386] on div at bounding box center [1238, 396] width 242 height 29
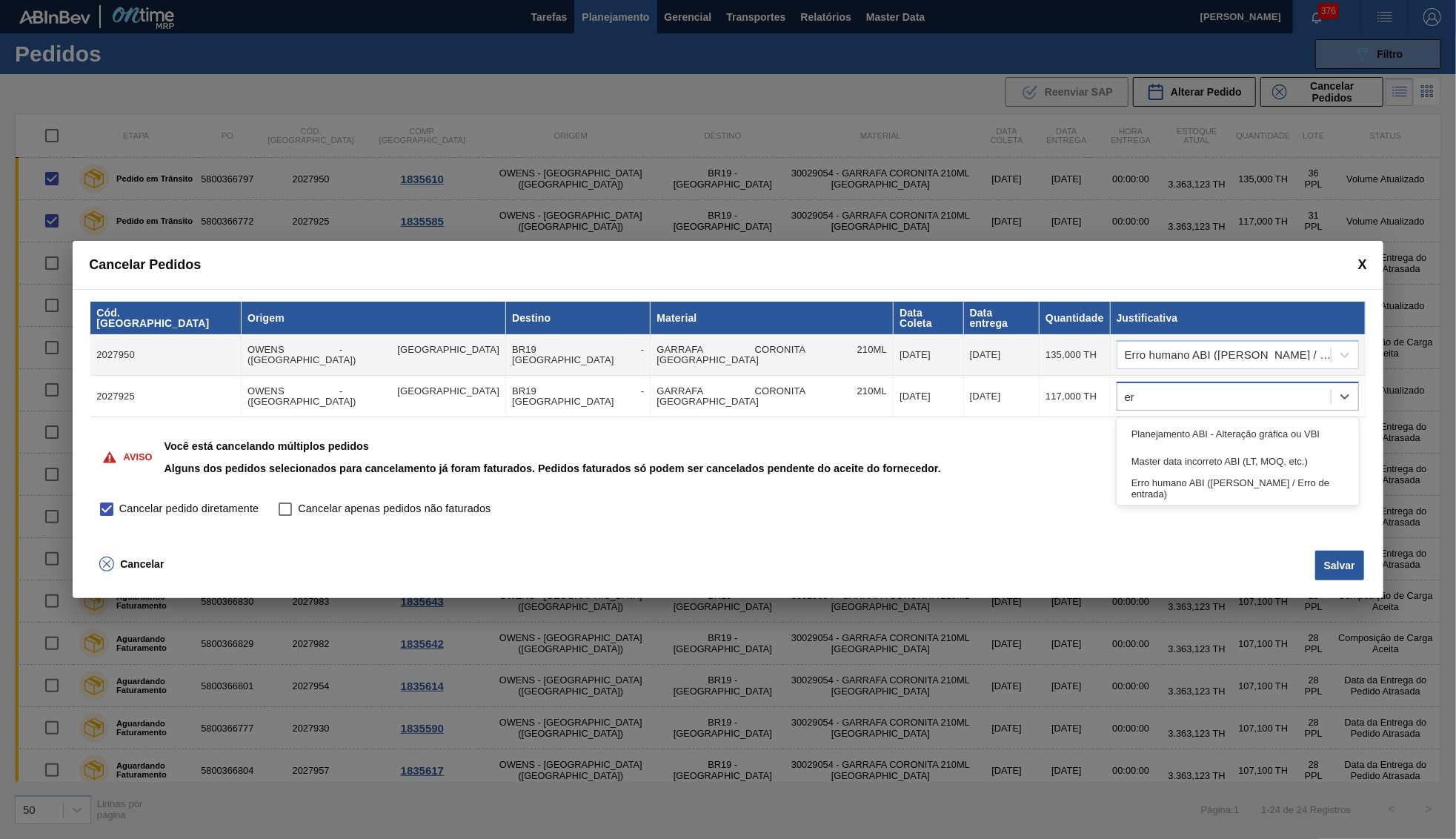
type input "err"
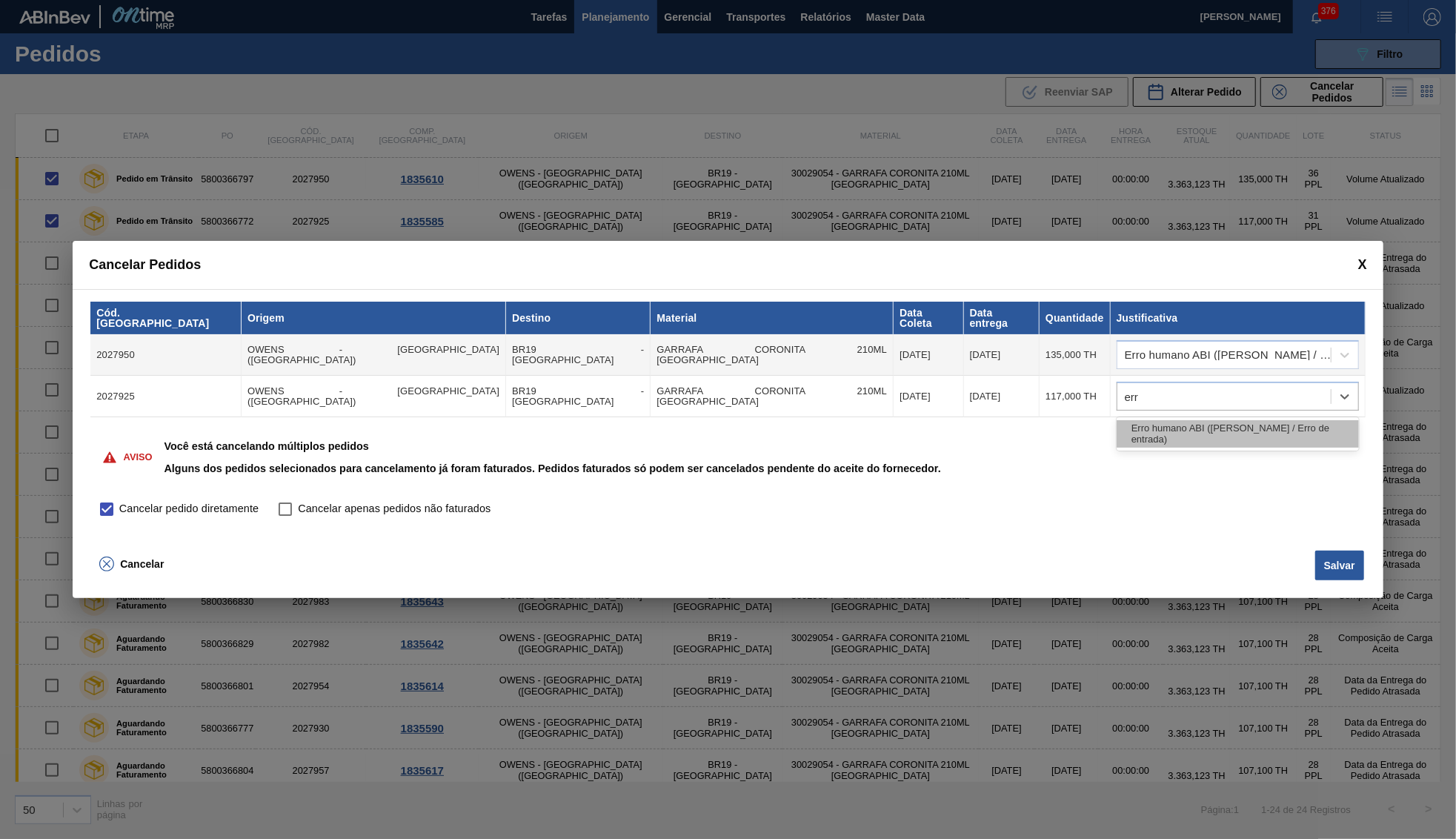
click at [1179, 437] on div "Erro humano ABI ([PERSON_NAME] / Erro de entrada)" at bounding box center [1238, 433] width 242 height 27
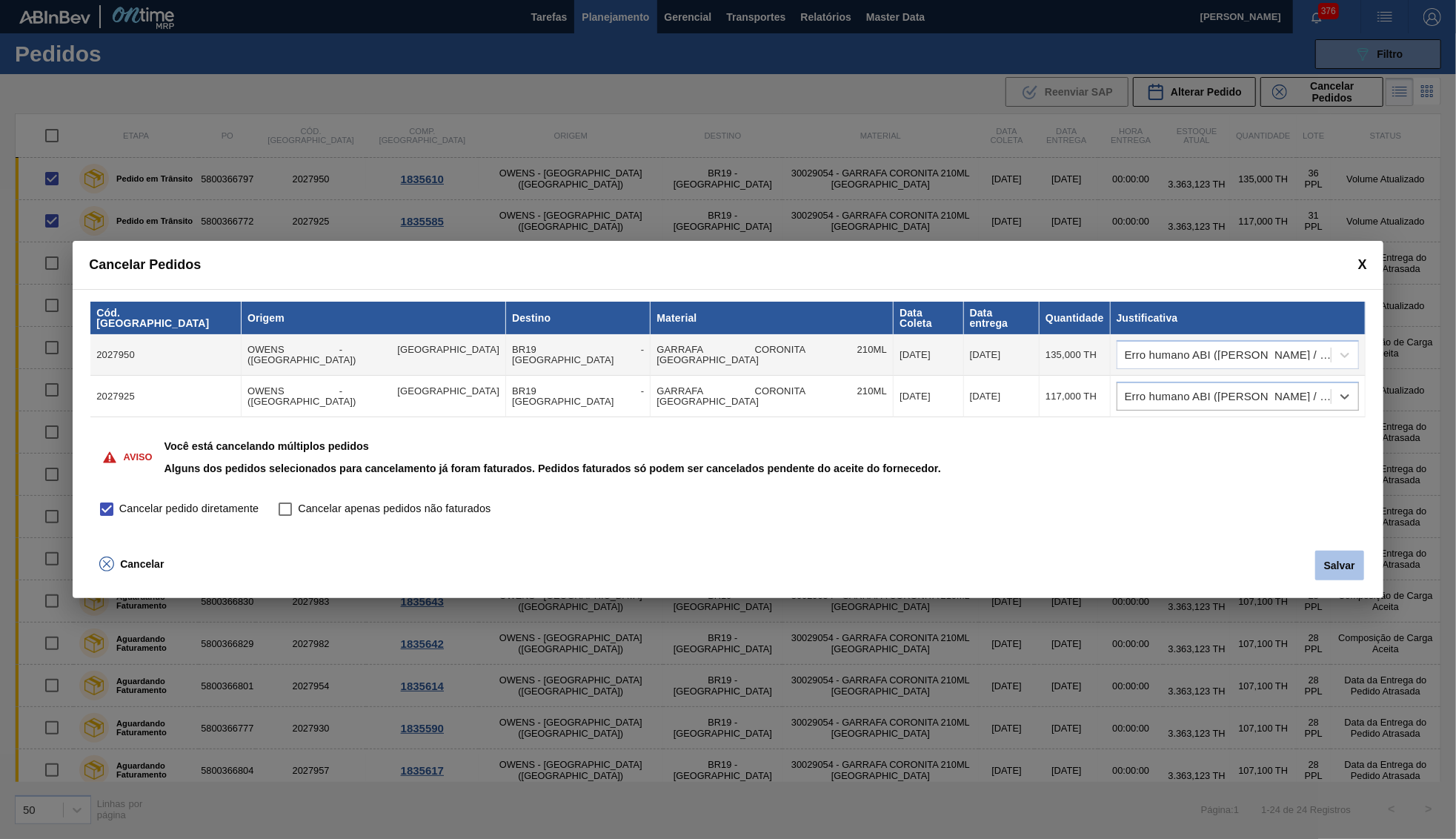
click at [1353, 551] on button "Salvar" at bounding box center [1340, 565] width 49 height 29
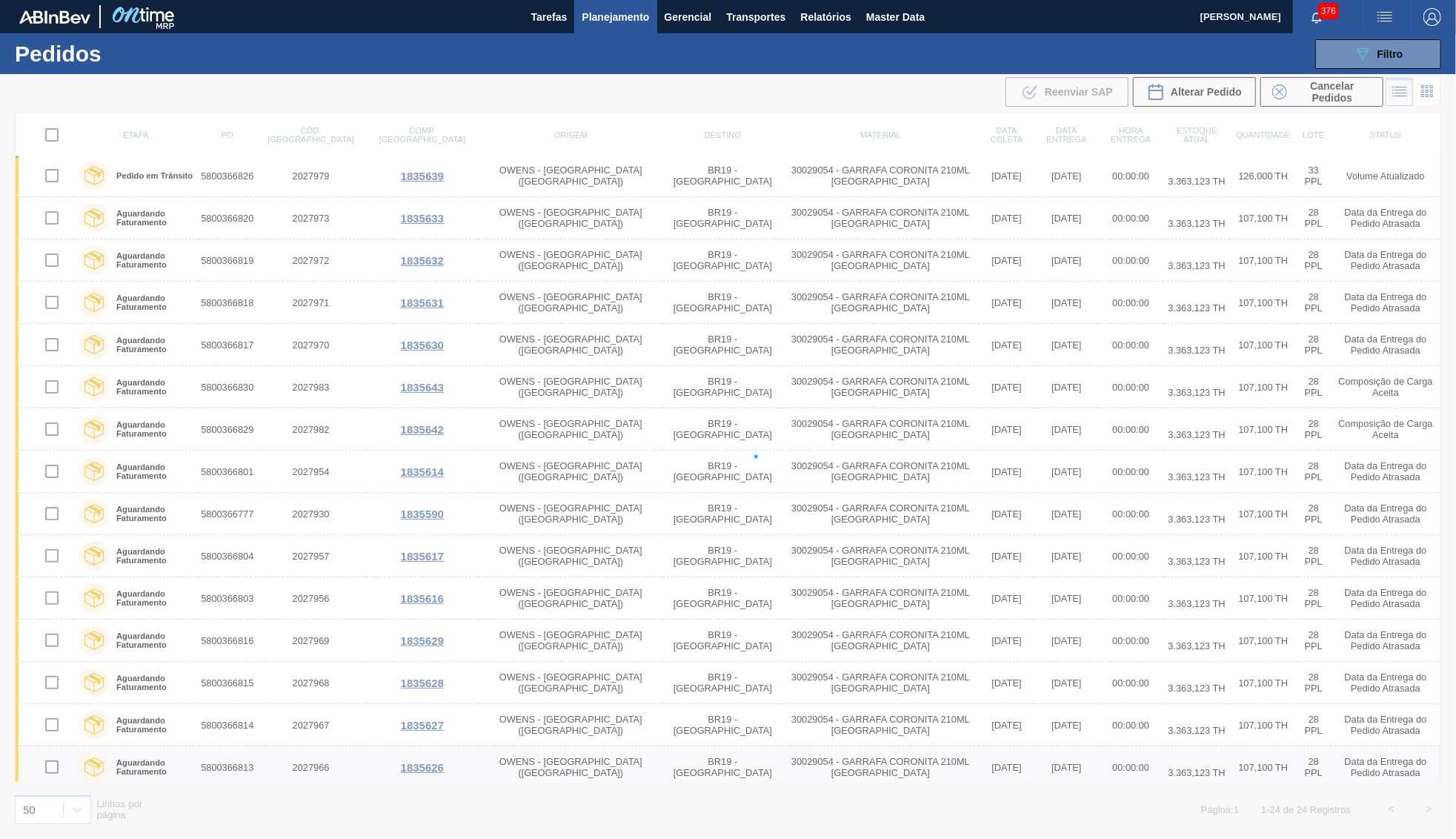
checkbox input "false"
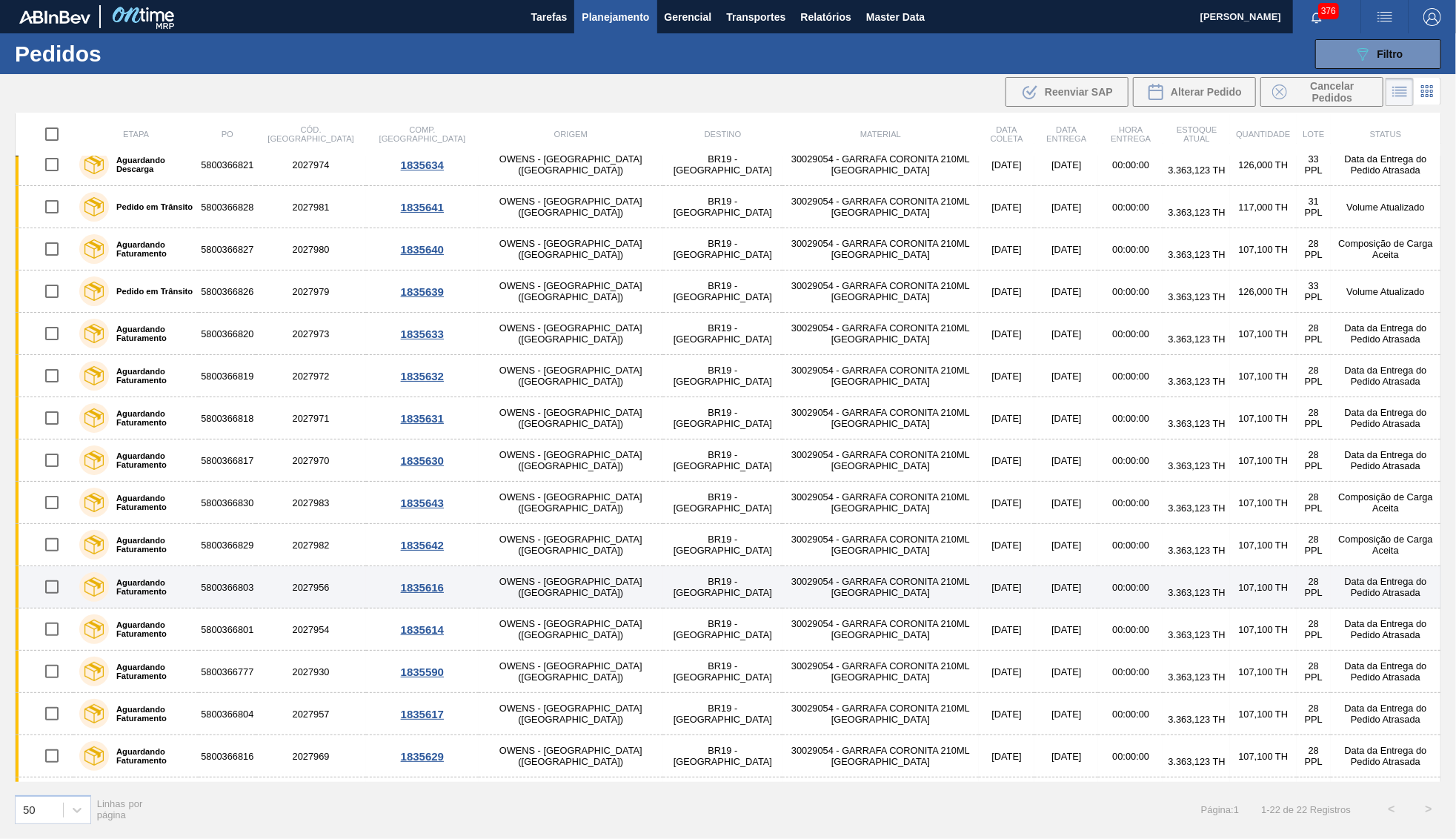
scroll to position [0, 0]
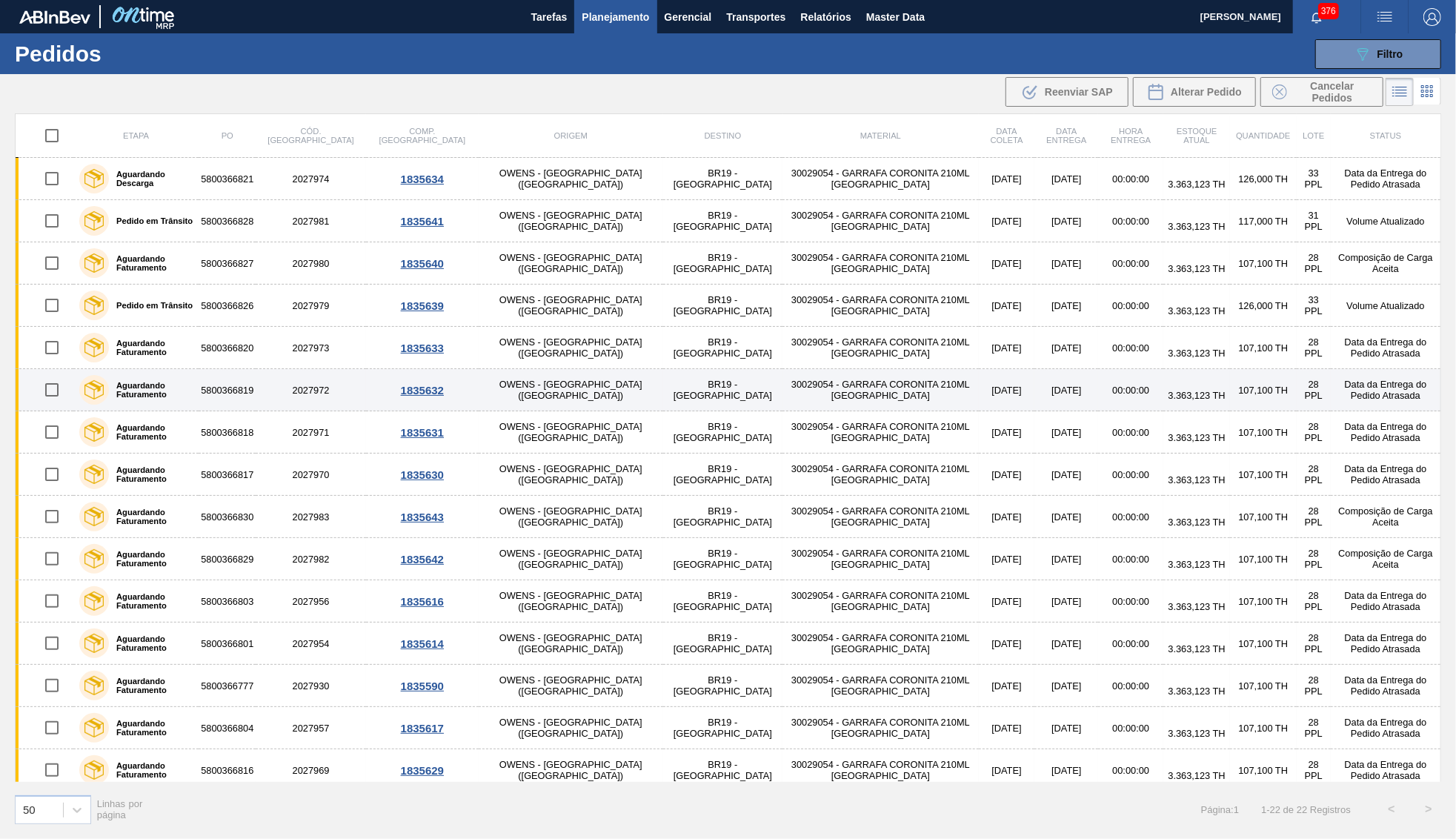
drag, startPoint x: 881, startPoint y: 453, endPoint x: 857, endPoint y: 388, distance: 69.3
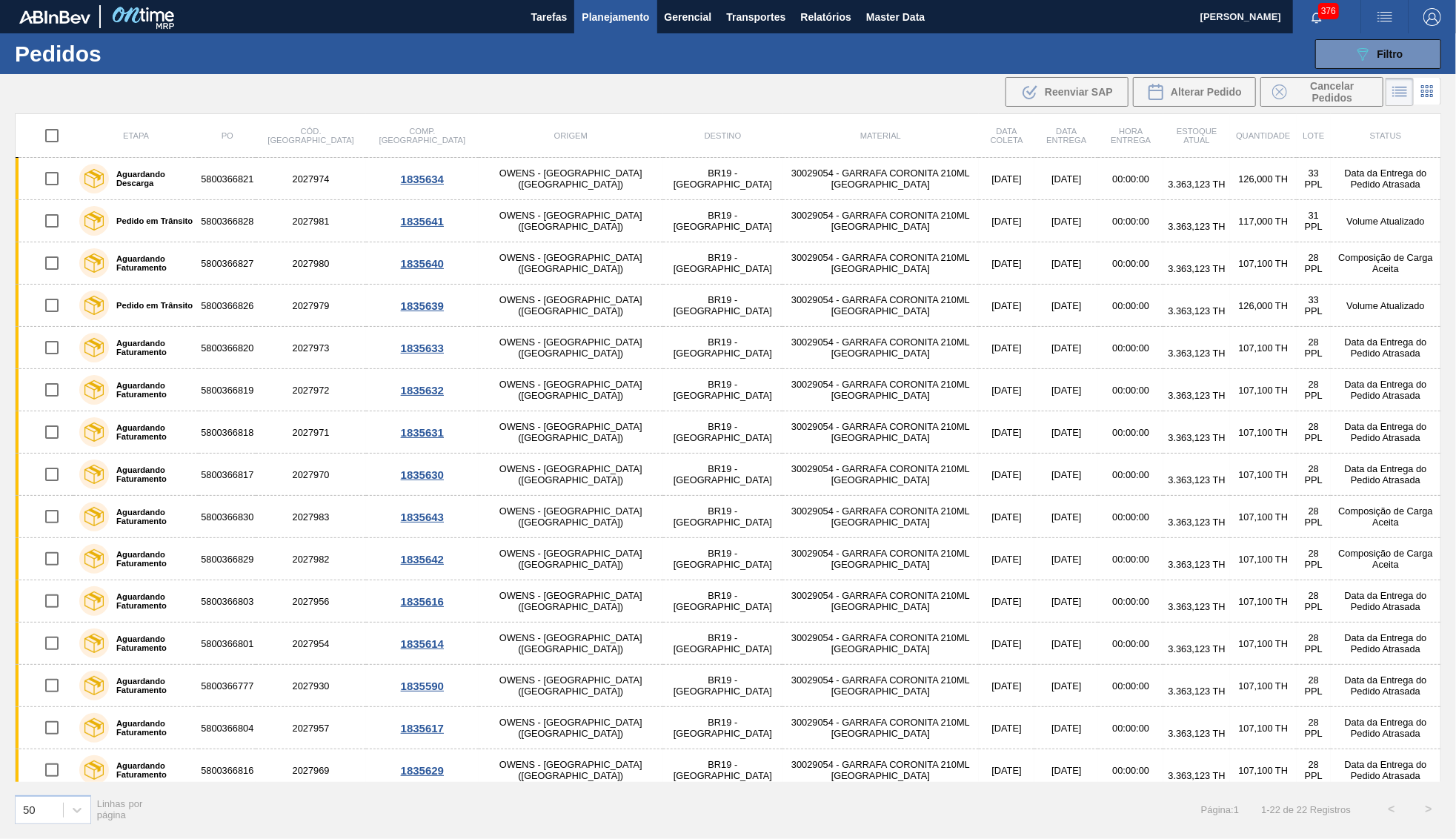
click at [632, 92] on div ".b{fill:var(--color-action-default)} Reenviar SAP Alterar Pedido Cancelar Pedid…" at bounding box center [728, 92] width 1456 height 36
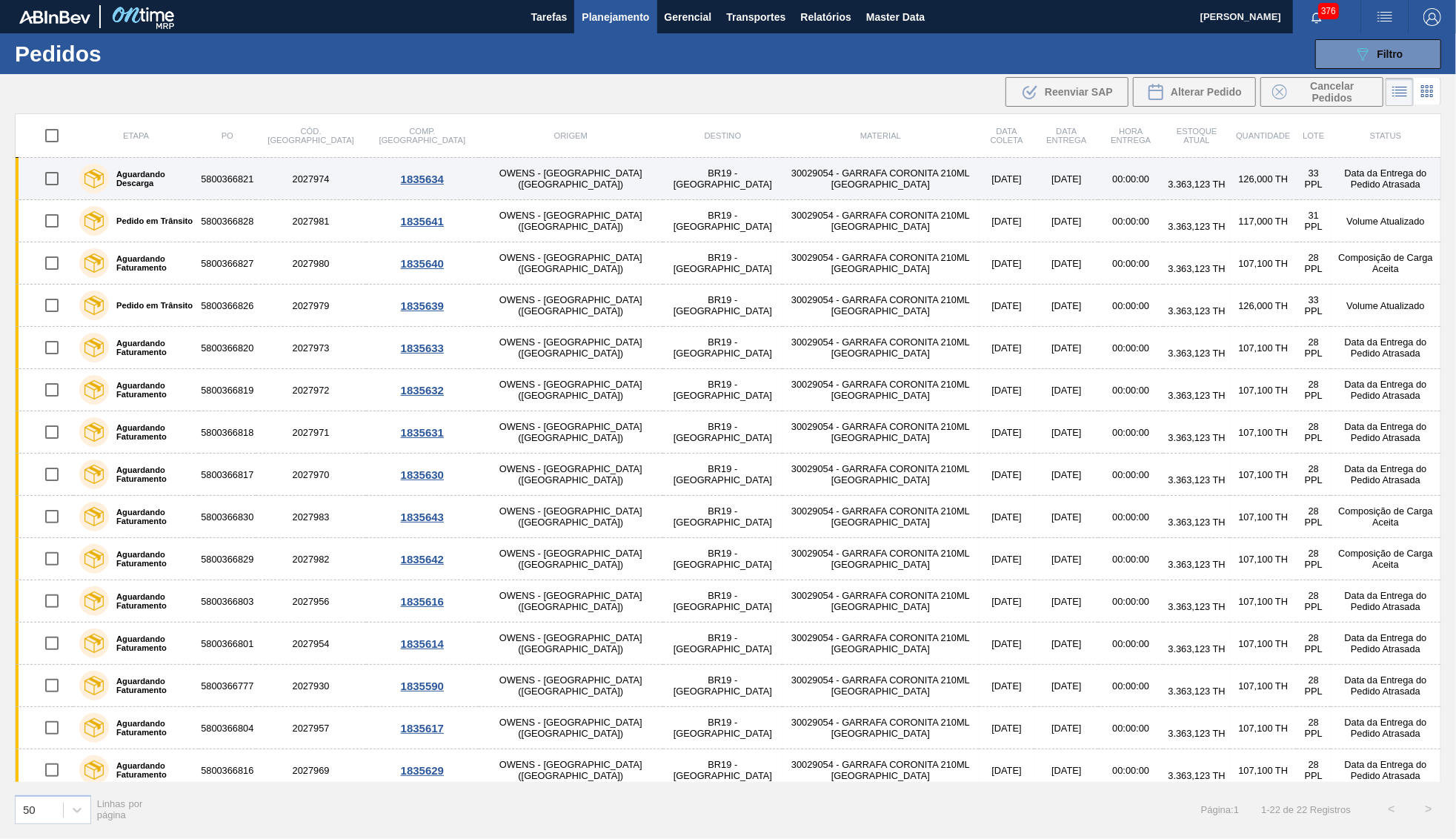
click at [197, 176] on div "Aguardando Descarga" at bounding box center [136, 178] width 121 height 37
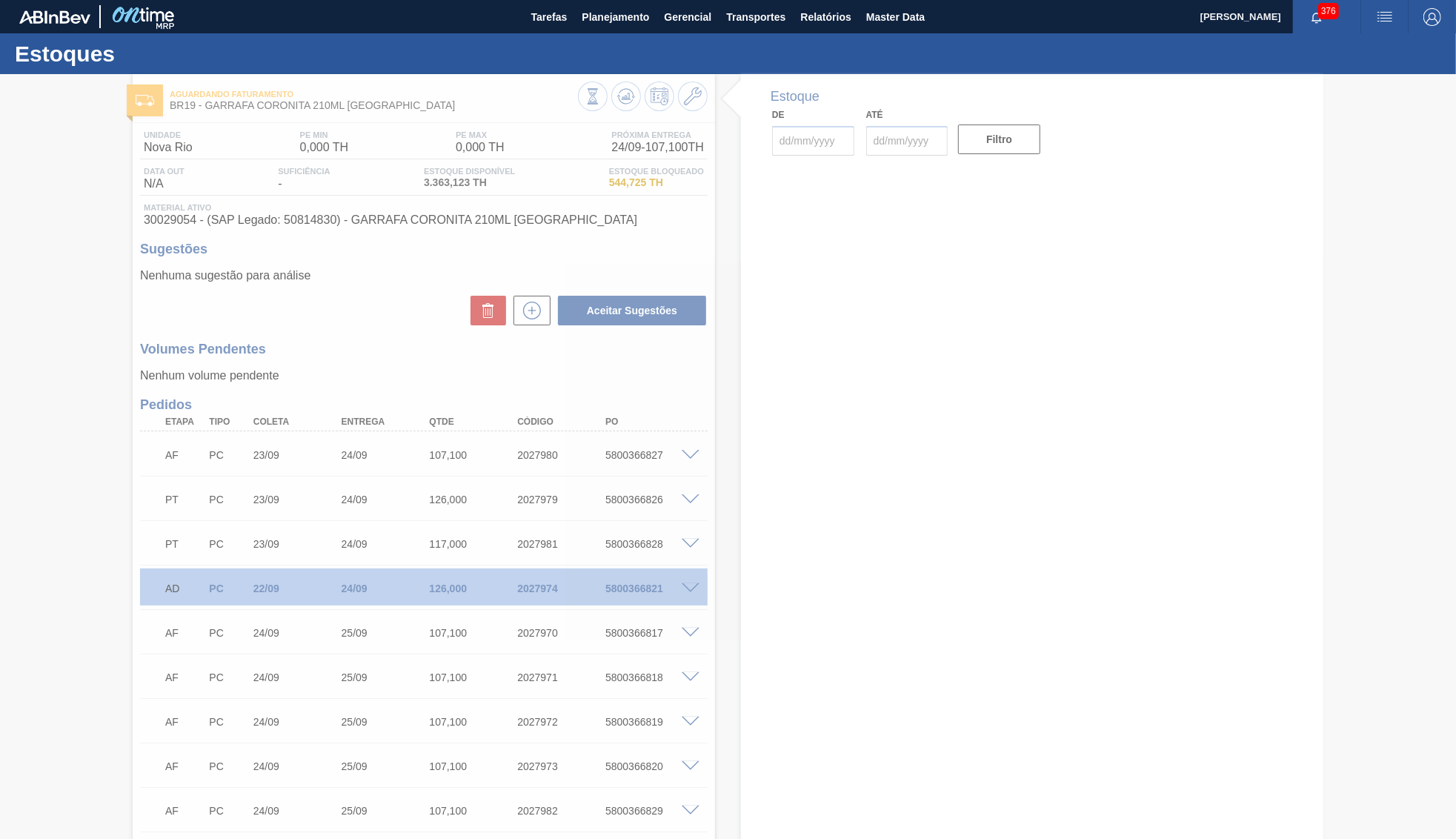
type input "[DATE]"
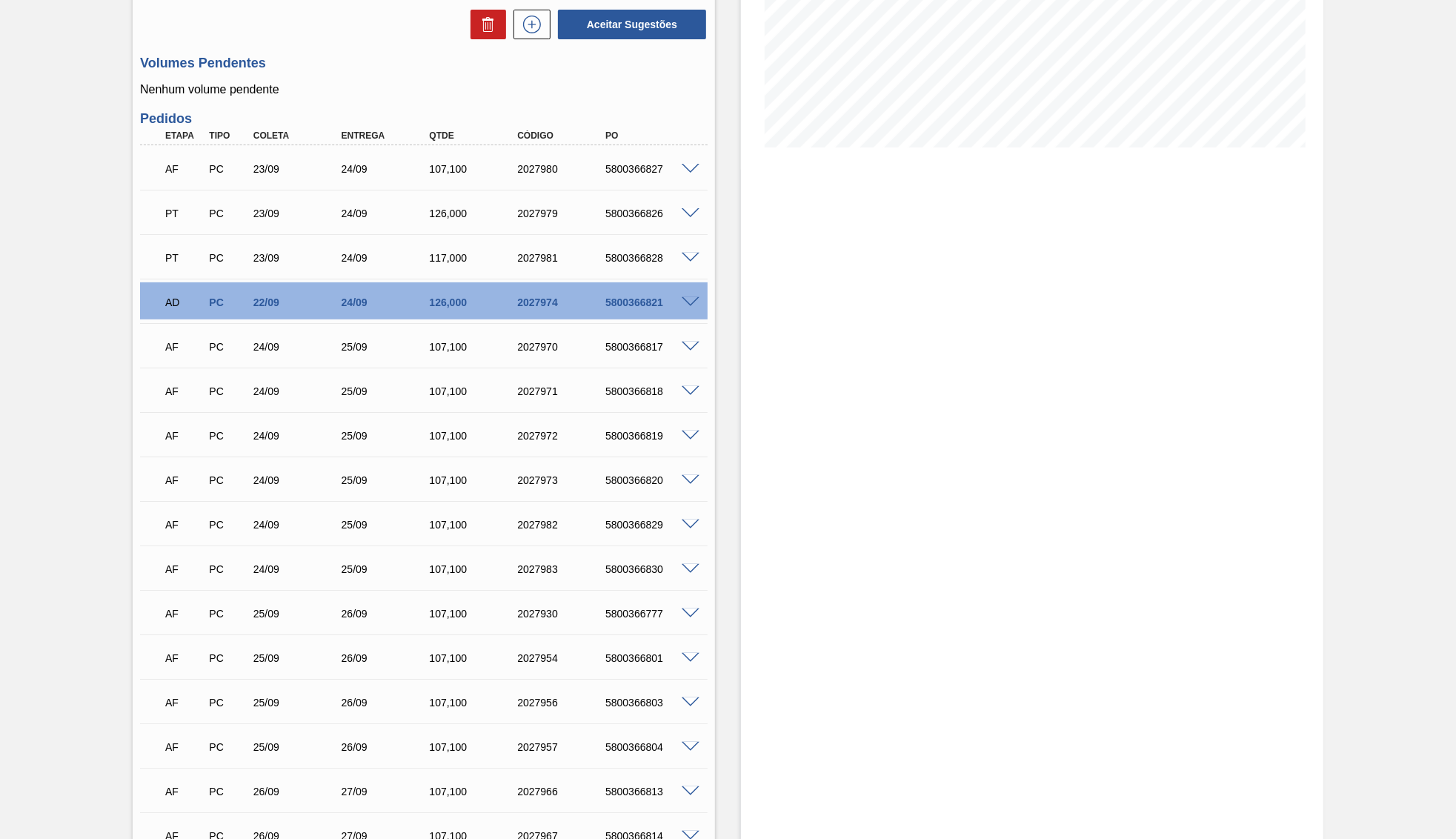
scroll to position [71, 0]
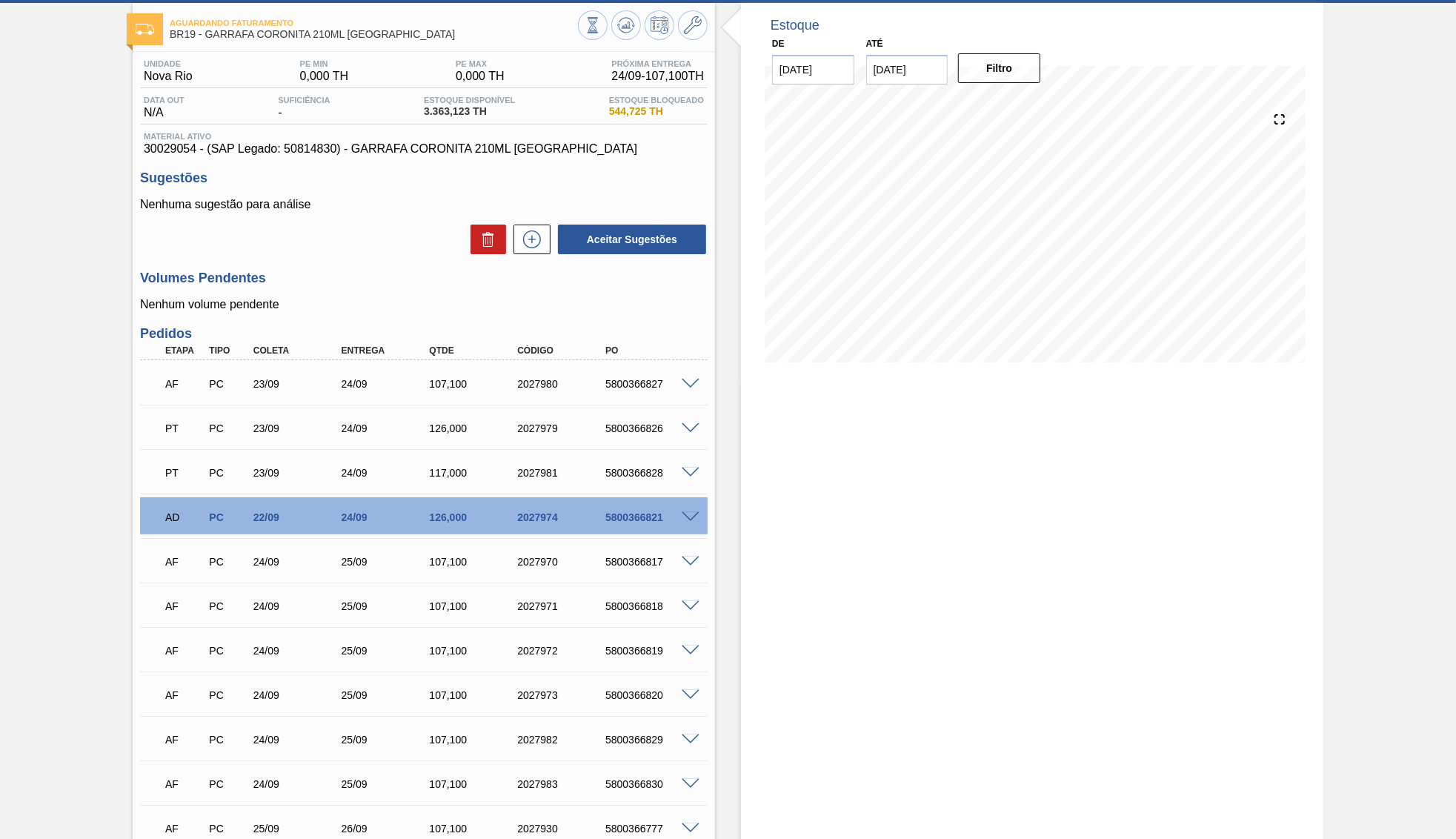
click at [760, 524] on div "Estoque De [DATE] Até [DATE] Filtro 03/10 Projeção de Estoque 3,338.415 [DOMAIN…" at bounding box center [1032, 731] width 582 height 1458
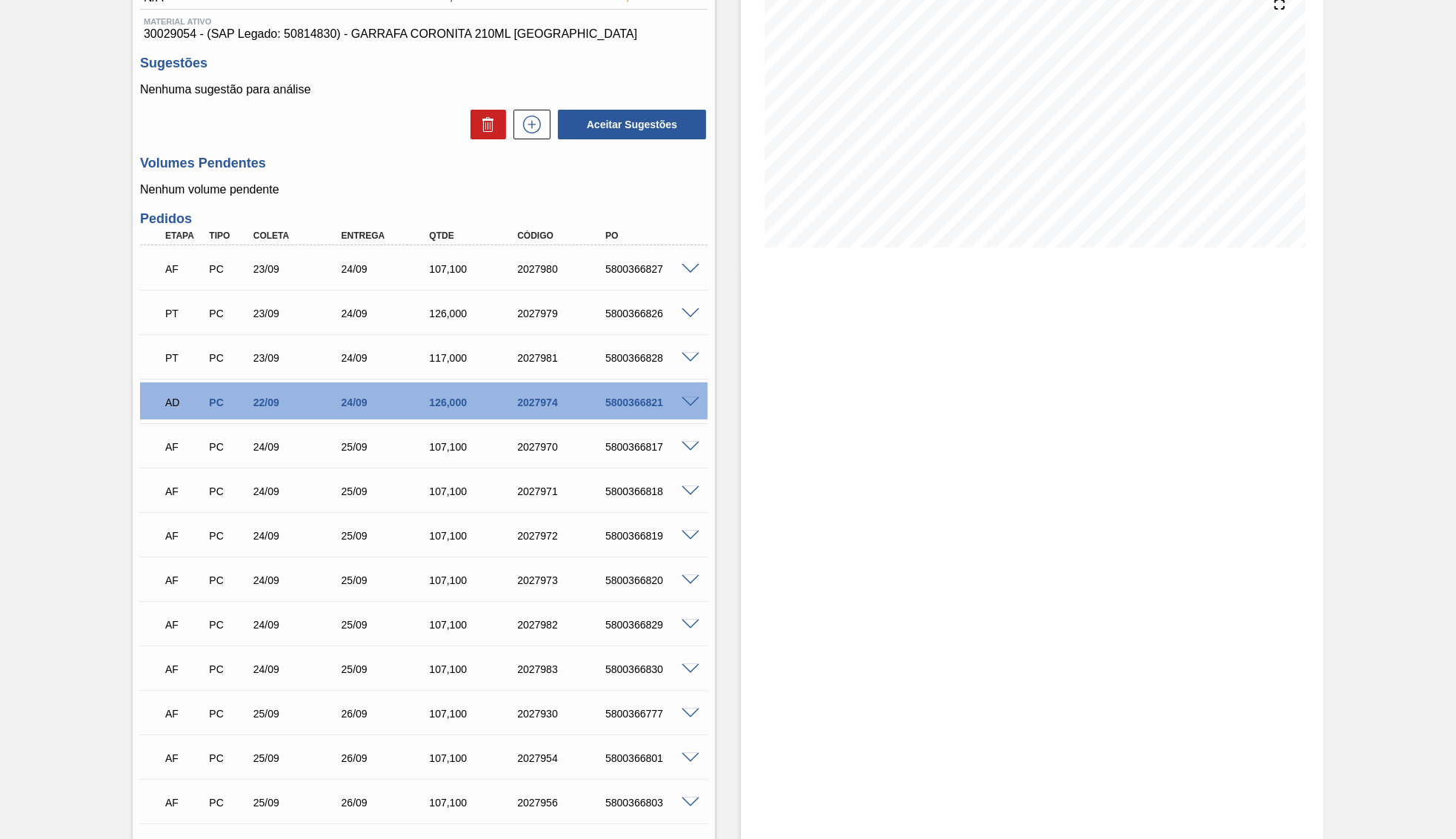
scroll to position [0, 0]
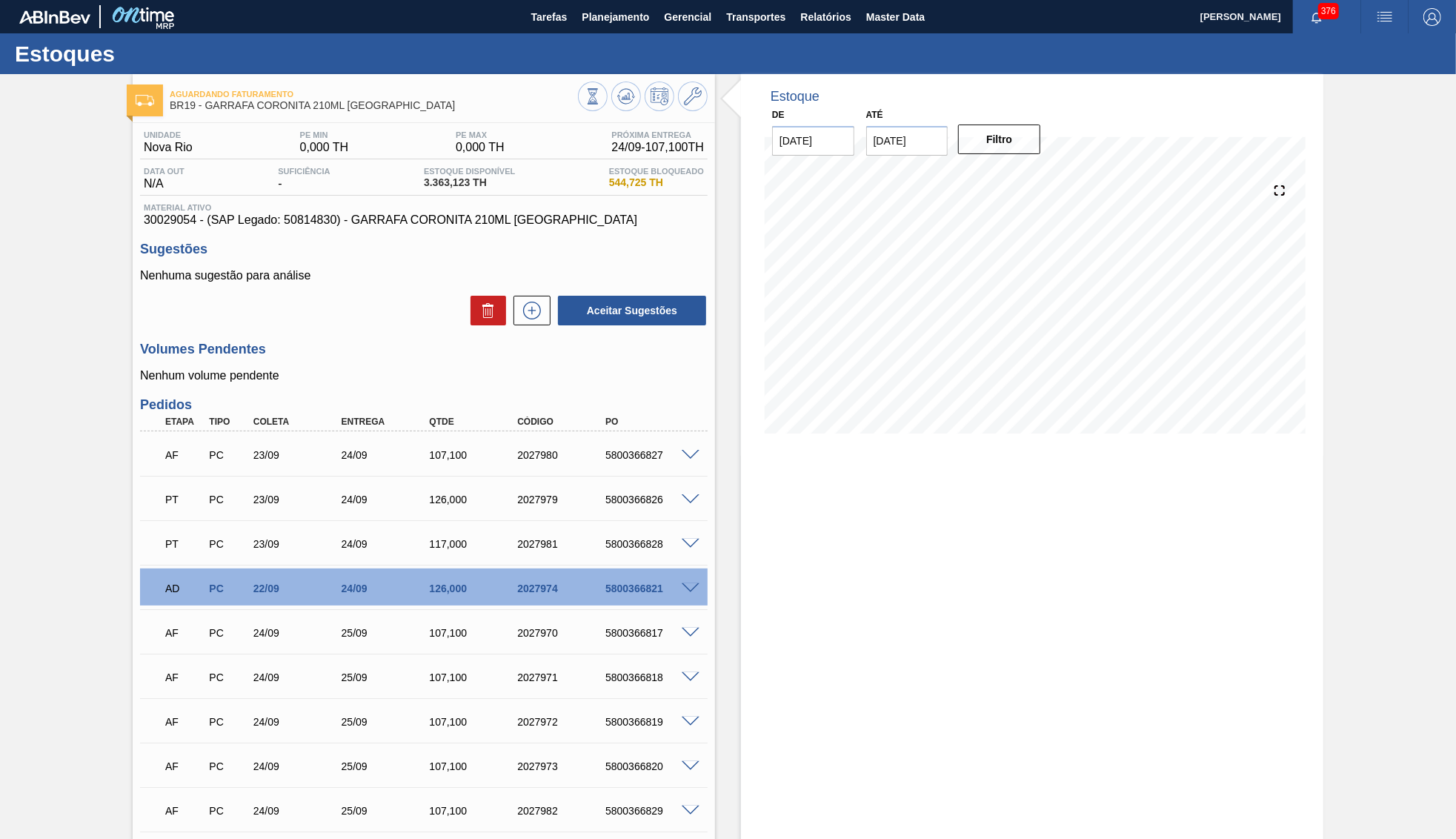
click at [661, 195] on div "Data out N/A Suficiência - Estoque Disponível 3.363,123 TH Estoque Bloqueado 54…" at bounding box center [424, 181] width 567 height 29
click at [658, 193] on div "Data out N/A Suficiência - Estoque Disponível 3.363,123 TH Estoque Bloqueado 54…" at bounding box center [424, 181] width 567 height 29
click at [408, 223] on span "30029054 - (SAP Legado: 50814830) - GARRAFA CORONITA 210ML [GEOGRAPHIC_DATA]" at bounding box center [424, 220] width 560 height 13
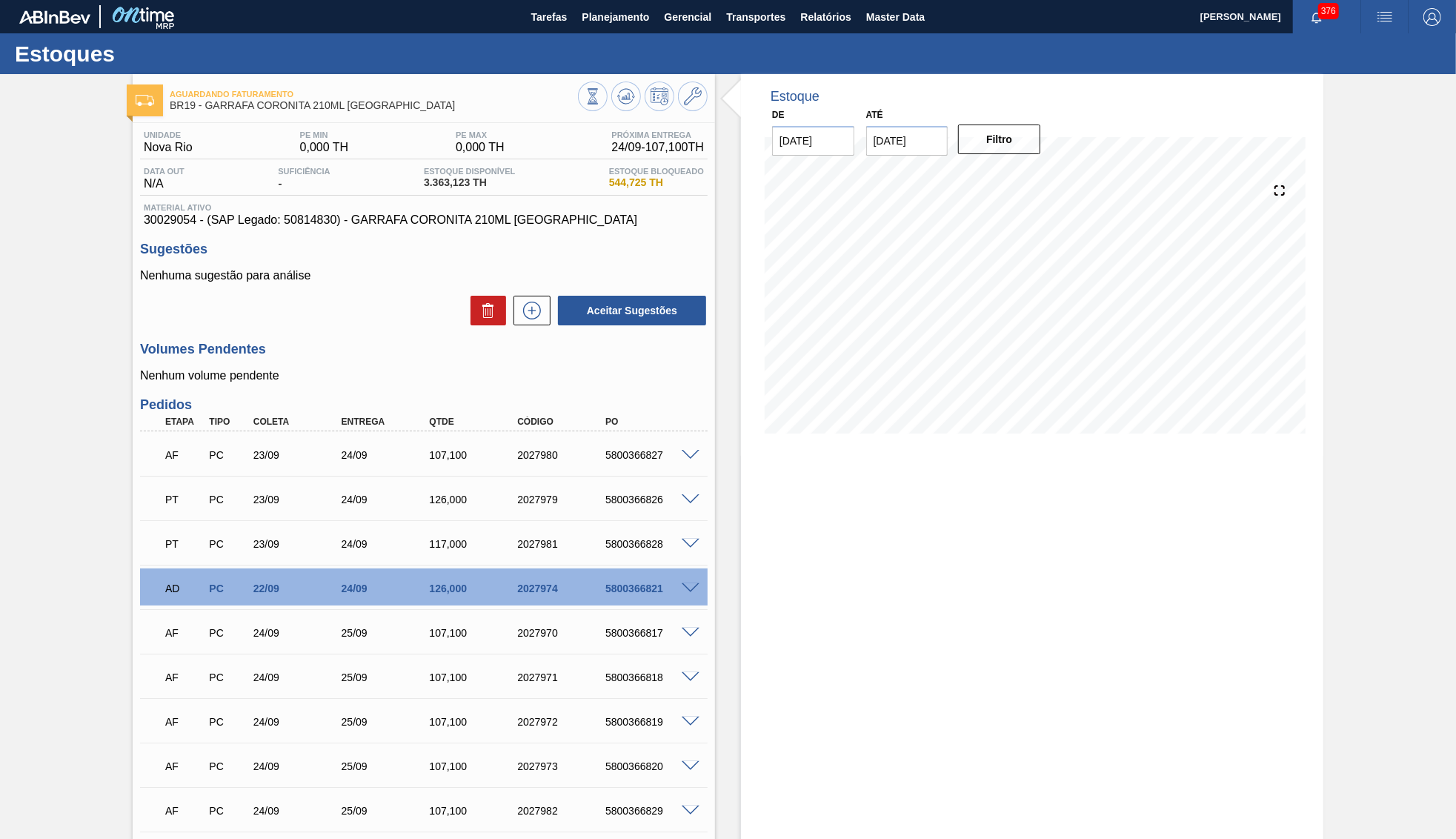
click at [408, 223] on span "30029054 - (SAP Legado: 50814830) - GARRAFA CORONITA 210ML [GEOGRAPHIC_DATA]" at bounding box center [424, 220] width 560 height 13
click at [614, 27] on button "Planejamento" at bounding box center [615, 16] width 82 height 33
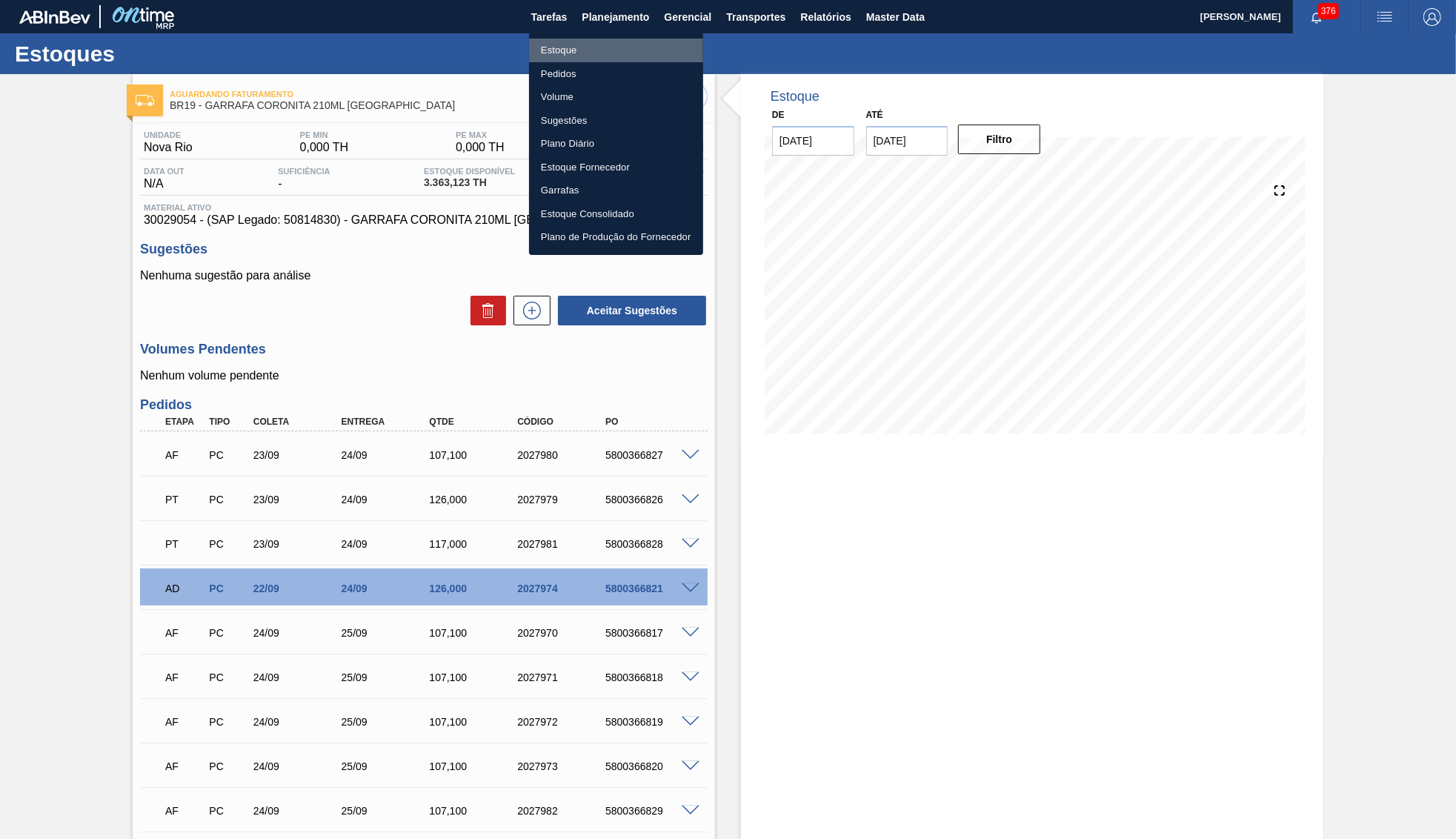
click at [540, 46] on li "Estoque" at bounding box center [615, 50] width 174 height 24
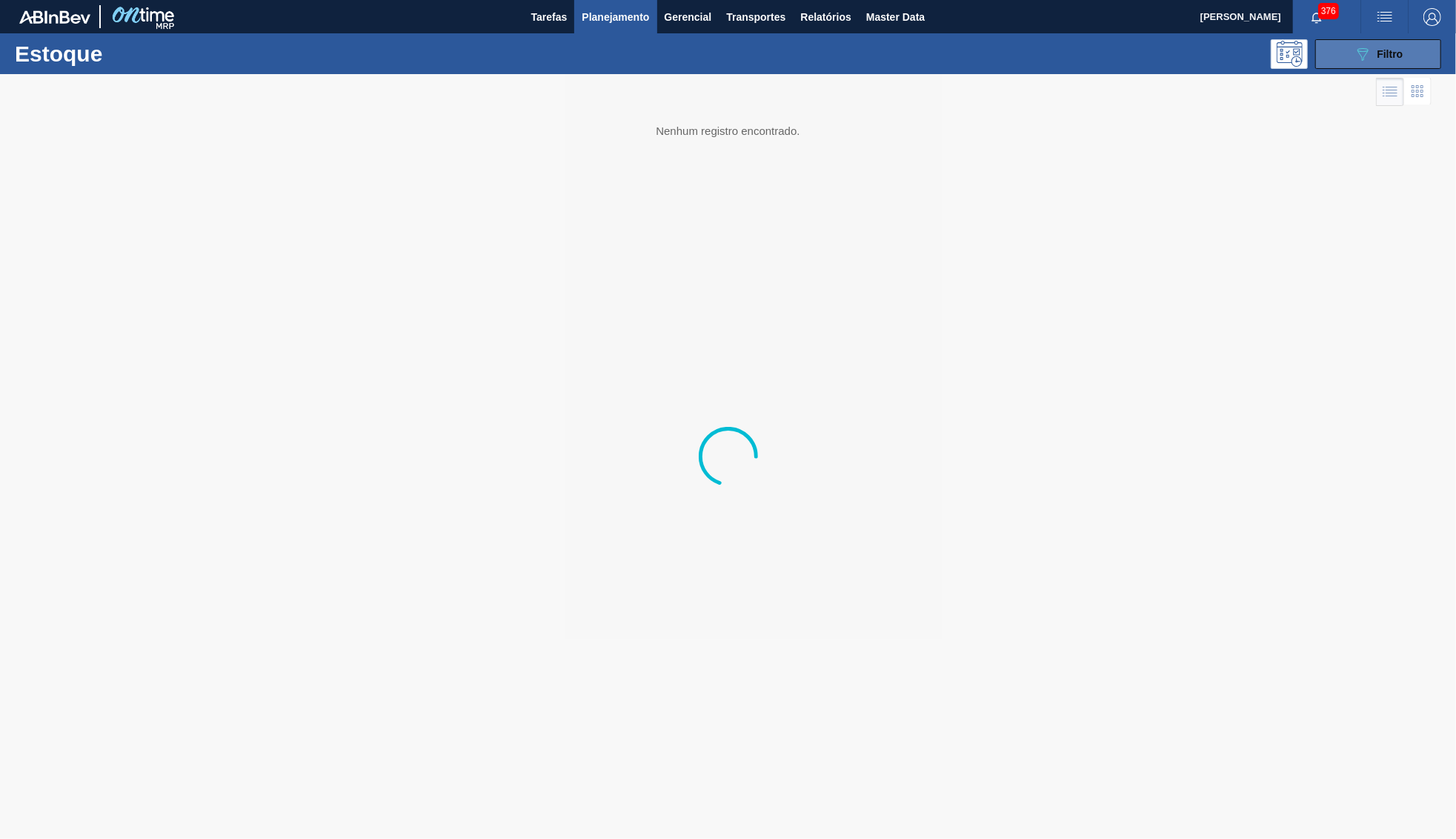
click at [1389, 61] on div "089F7B8B-B2A5-4AFE-B5C0-19BA573D28AC Filtro" at bounding box center [1378, 54] width 50 height 18
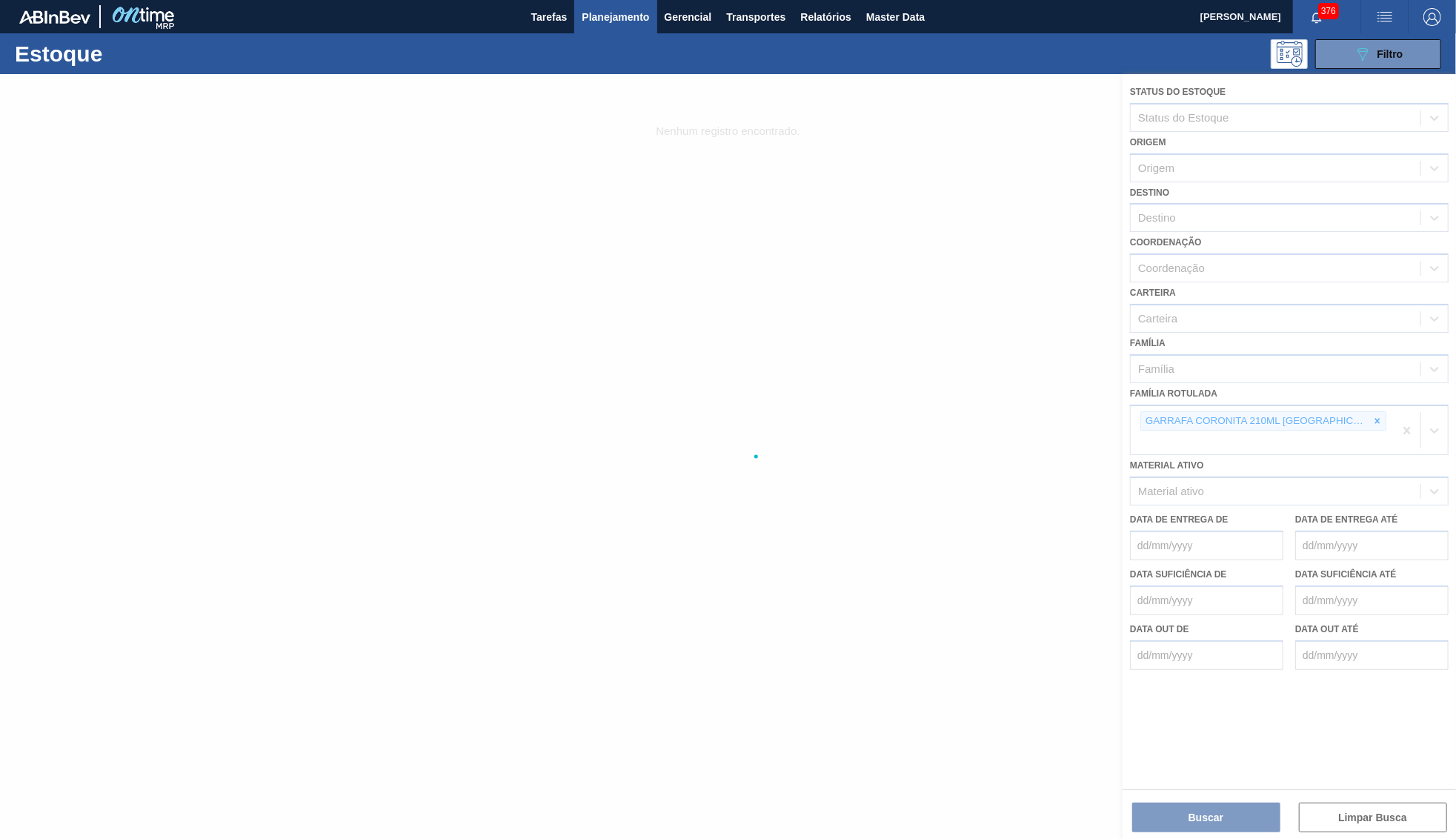
click at [1337, 404] on div at bounding box center [728, 456] width 1456 height 765
click at [1347, 396] on div at bounding box center [728, 456] width 1456 height 765
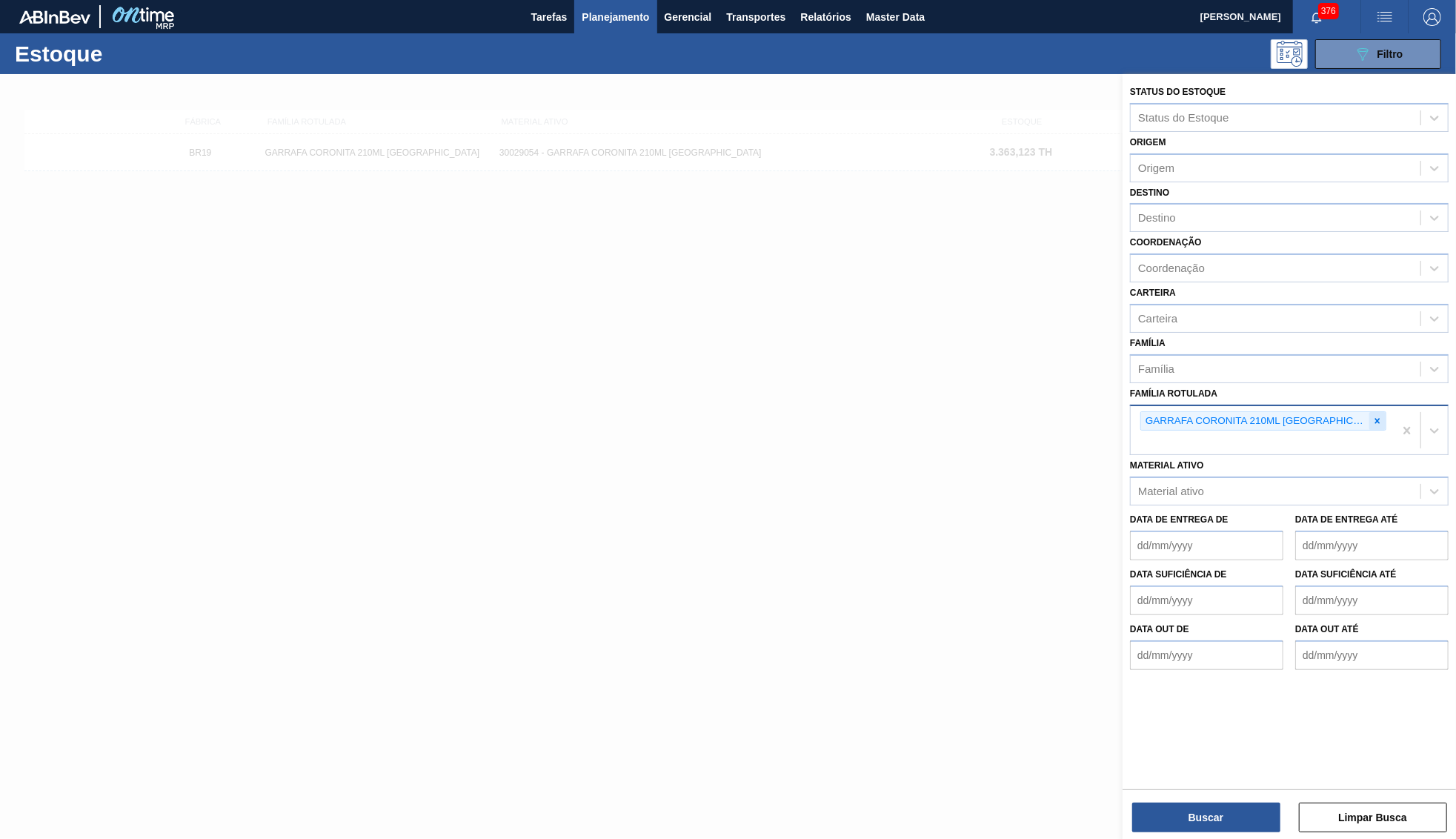
click at [1372, 416] on icon at bounding box center [1377, 421] width 10 height 10
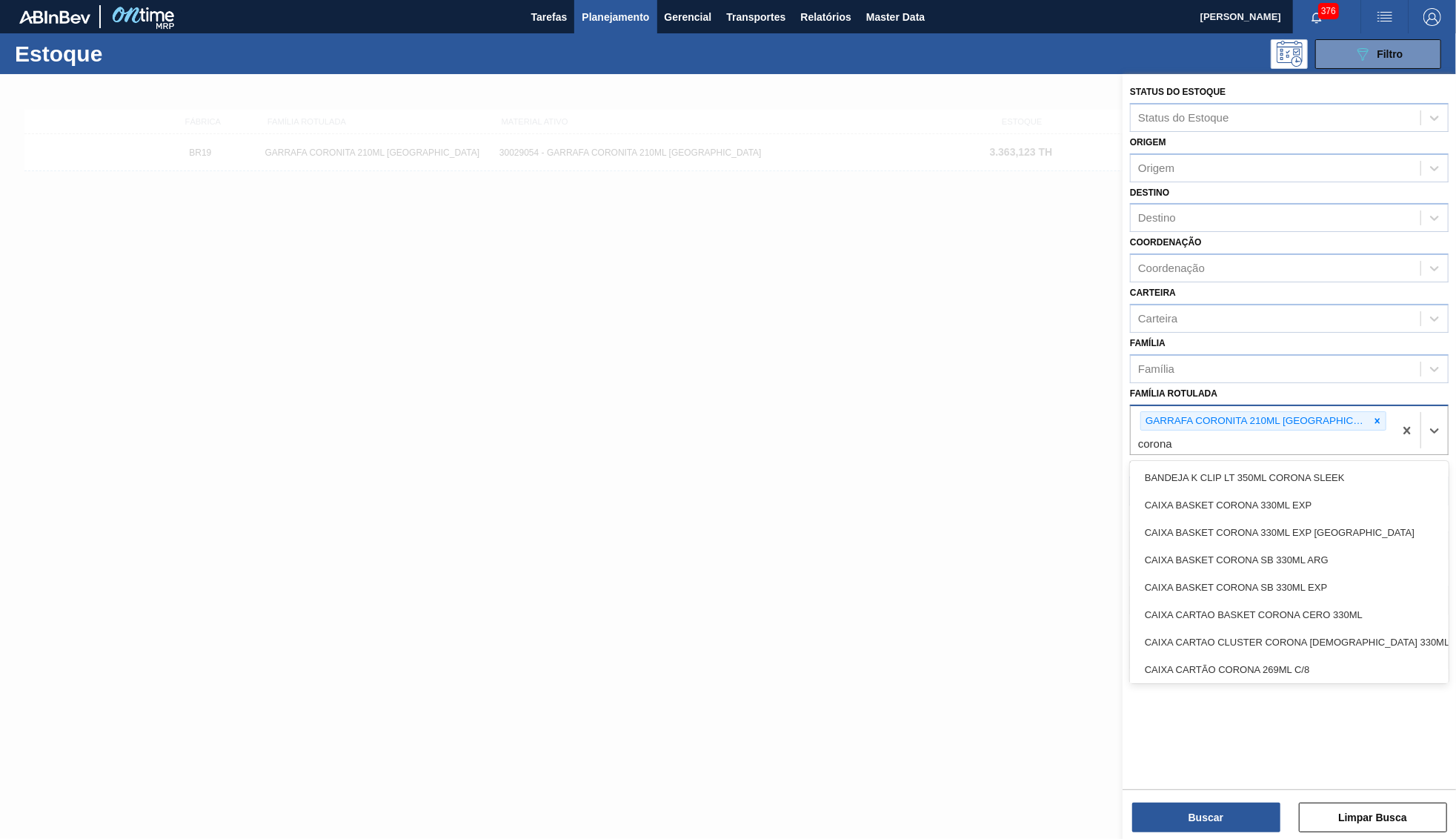
type Rotulada "corona 00"
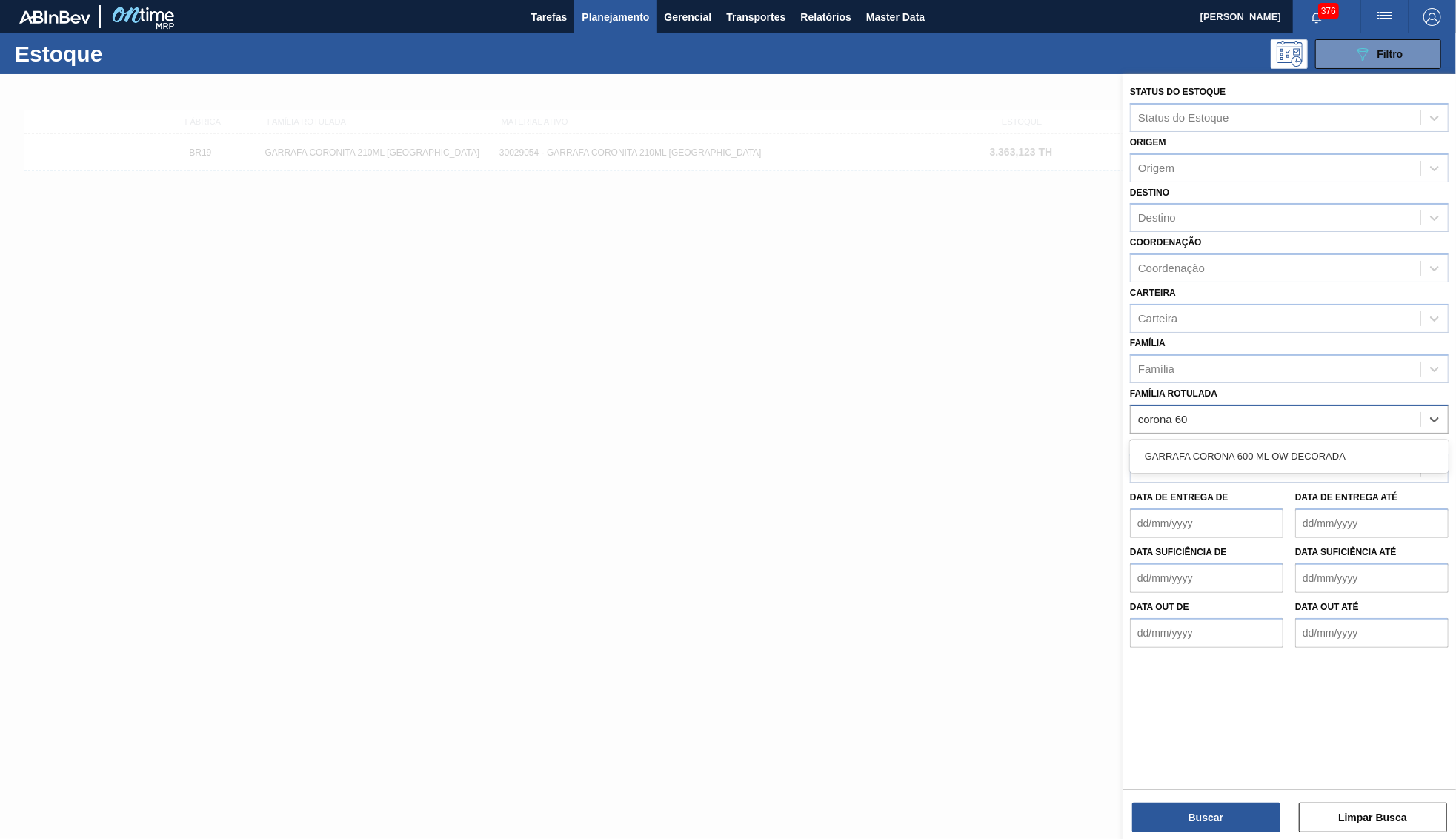
type Rotulada "corona 600"
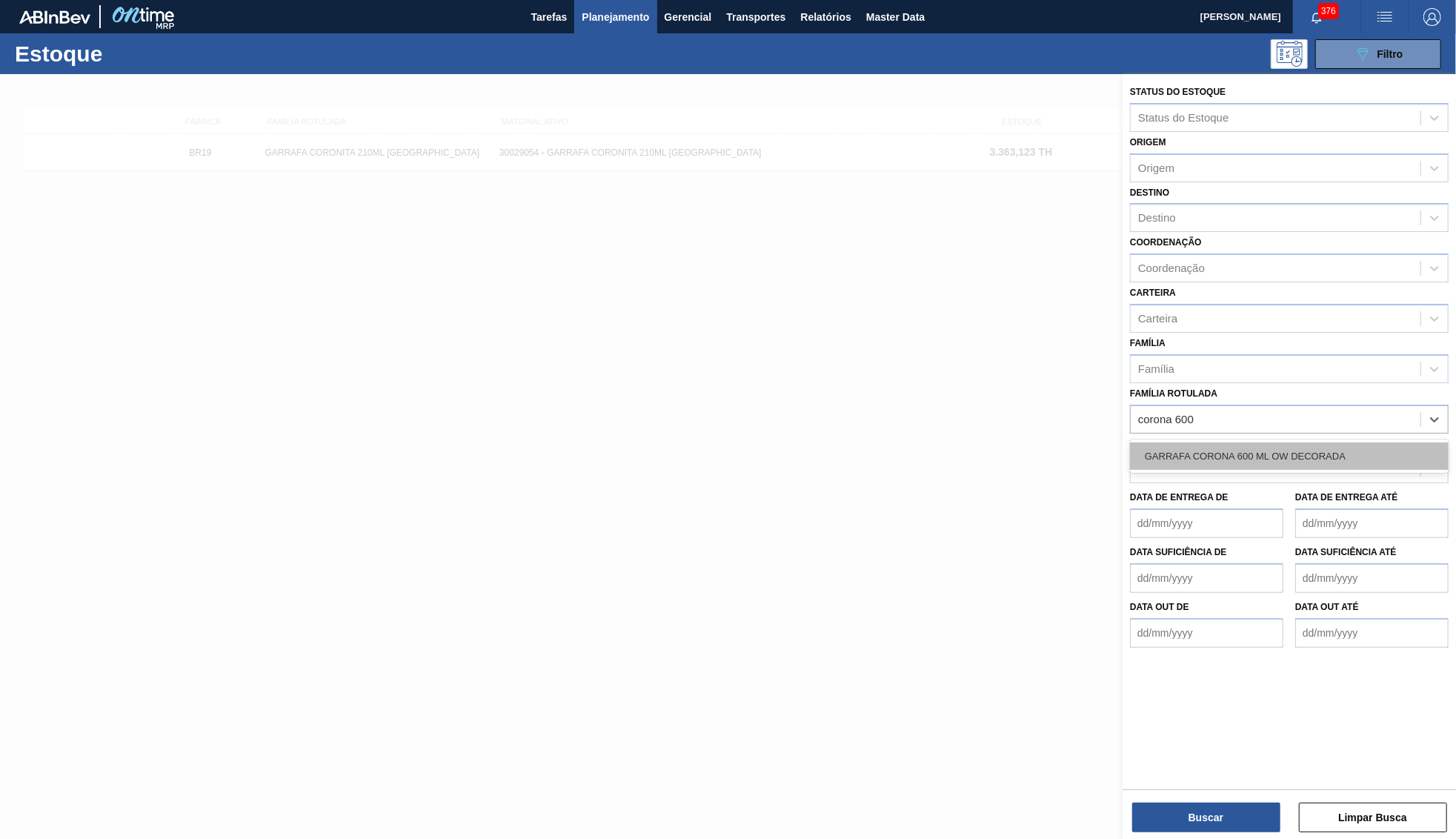
click at [1254, 443] on div "GARRAFA CORONA 600 ML OW DECORADA" at bounding box center [1289, 456] width 319 height 27
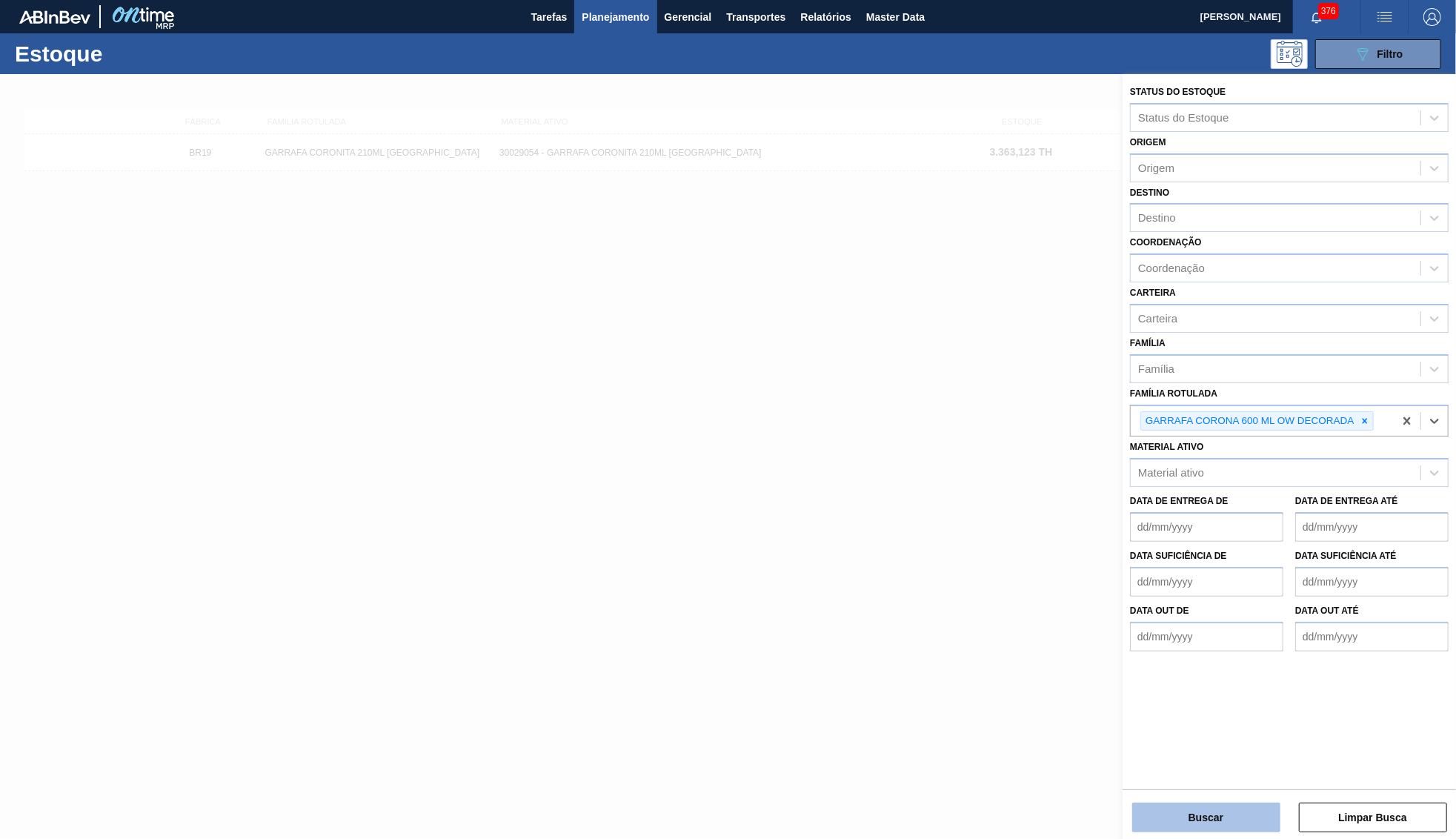
click at [1195, 811] on button "Buscar" at bounding box center [1205, 817] width 148 height 29
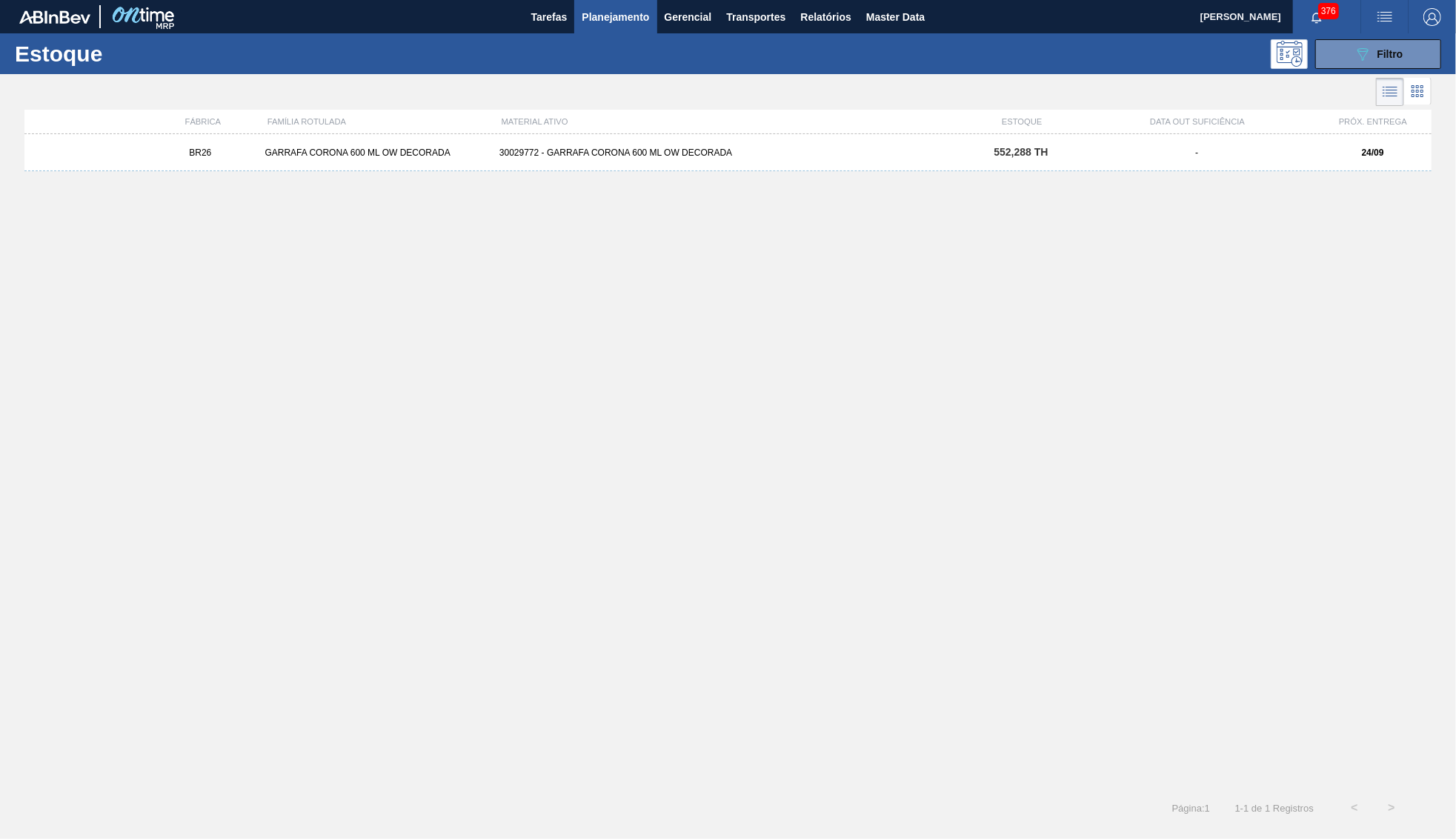
click at [653, 151] on div "30029772 - GARRAFA CORONA 600 ML OW DECORADA" at bounding box center [728, 152] width 469 height 10
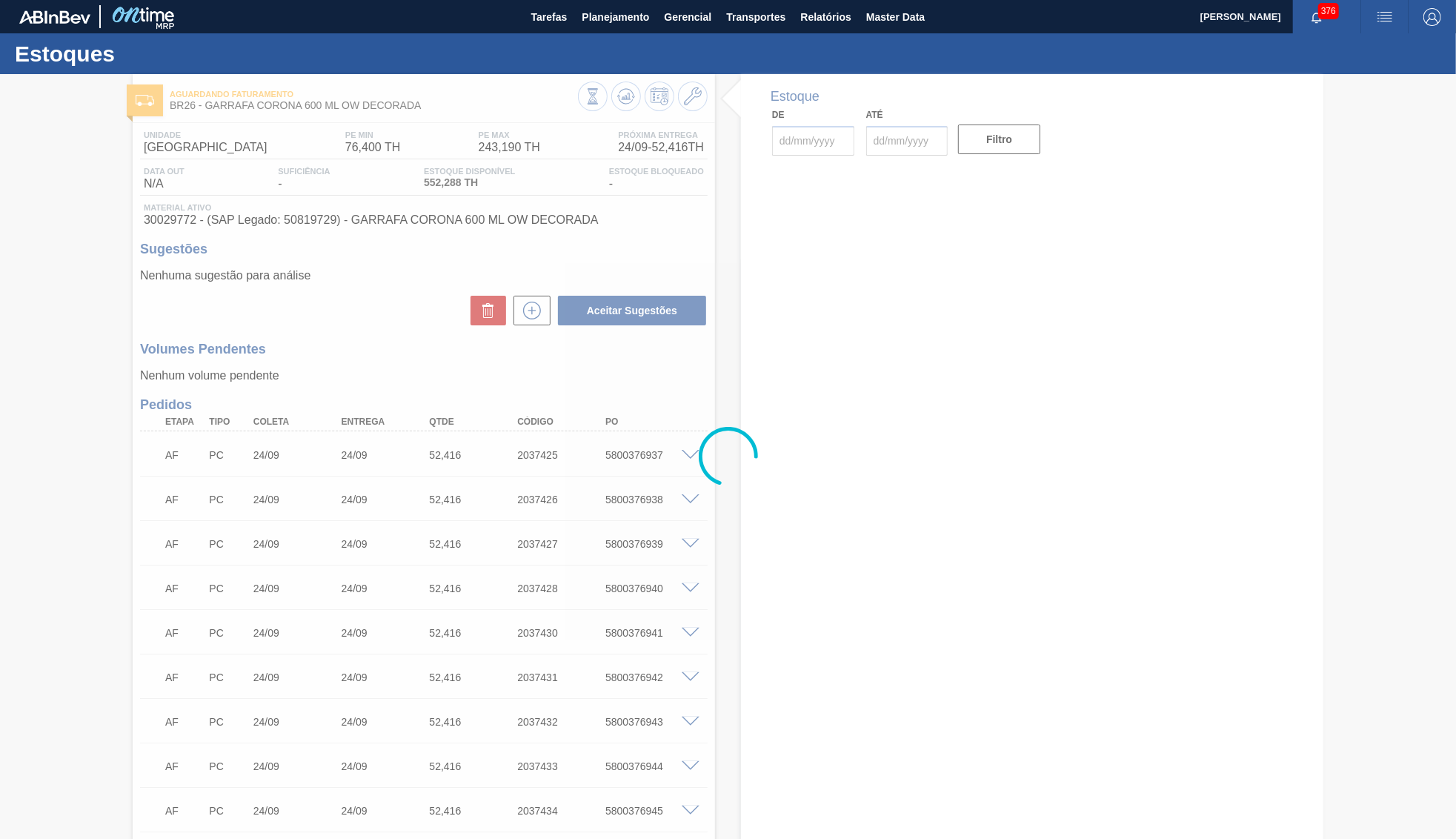
type input "[DATE]"
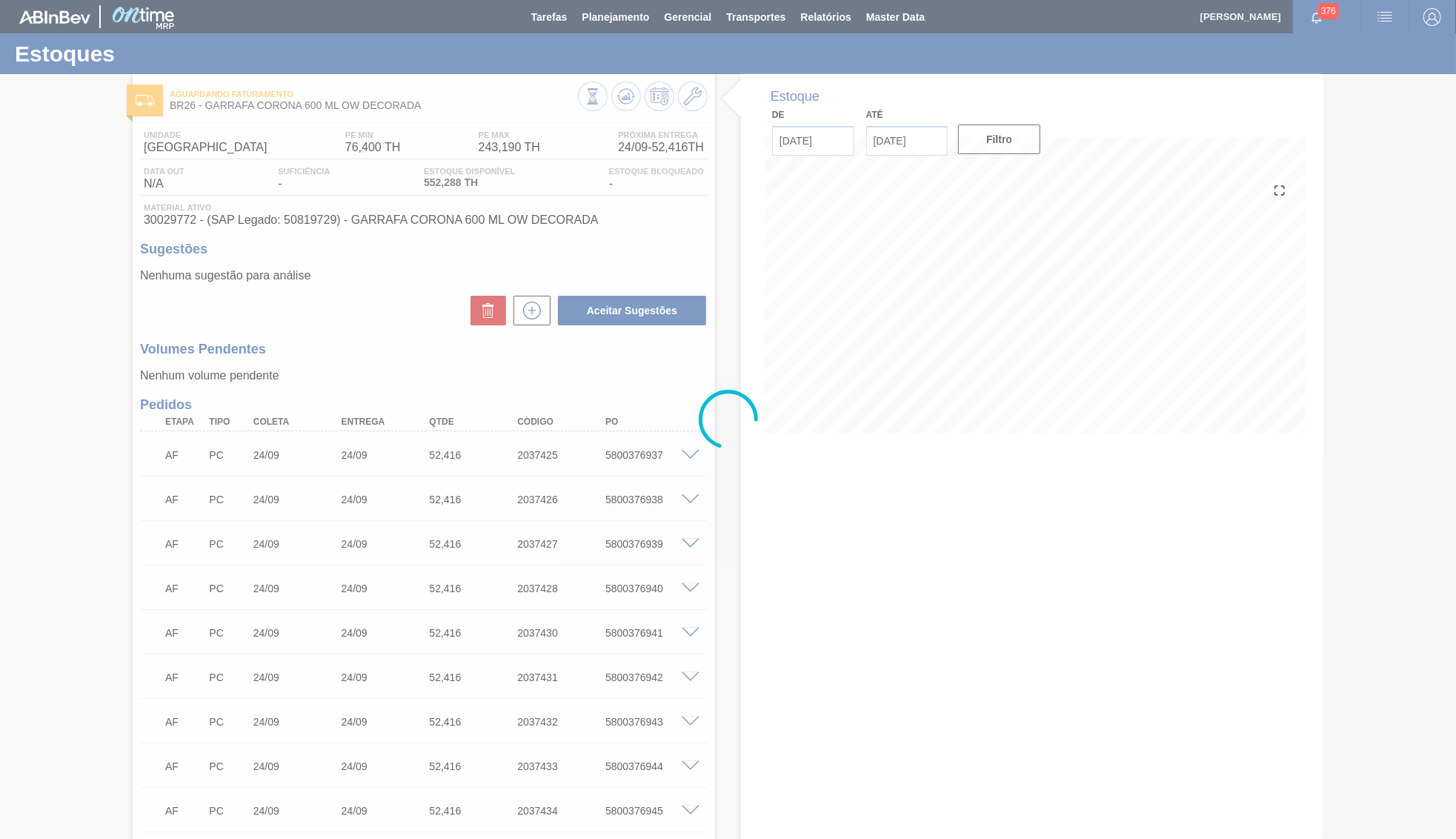
click at [273, 221] on div at bounding box center [728, 419] width 1456 height 839
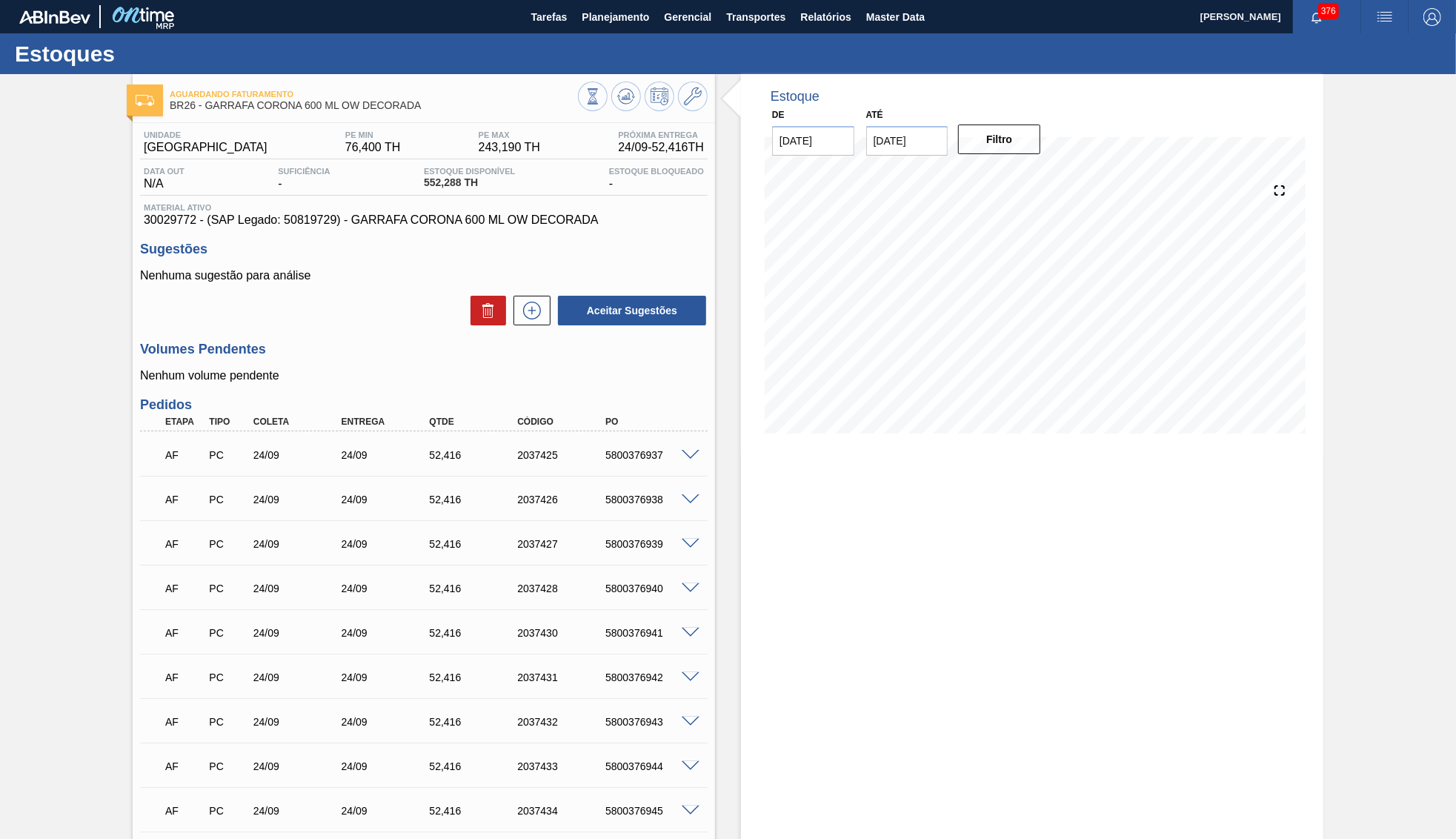
click at [279, 221] on span "30029772 - (SAP Legado: 50819729) - GARRAFA CORONA 600 ML OW DECORADA" at bounding box center [424, 220] width 560 height 13
